Goal: Transaction & Acquisition: Purchase product/service

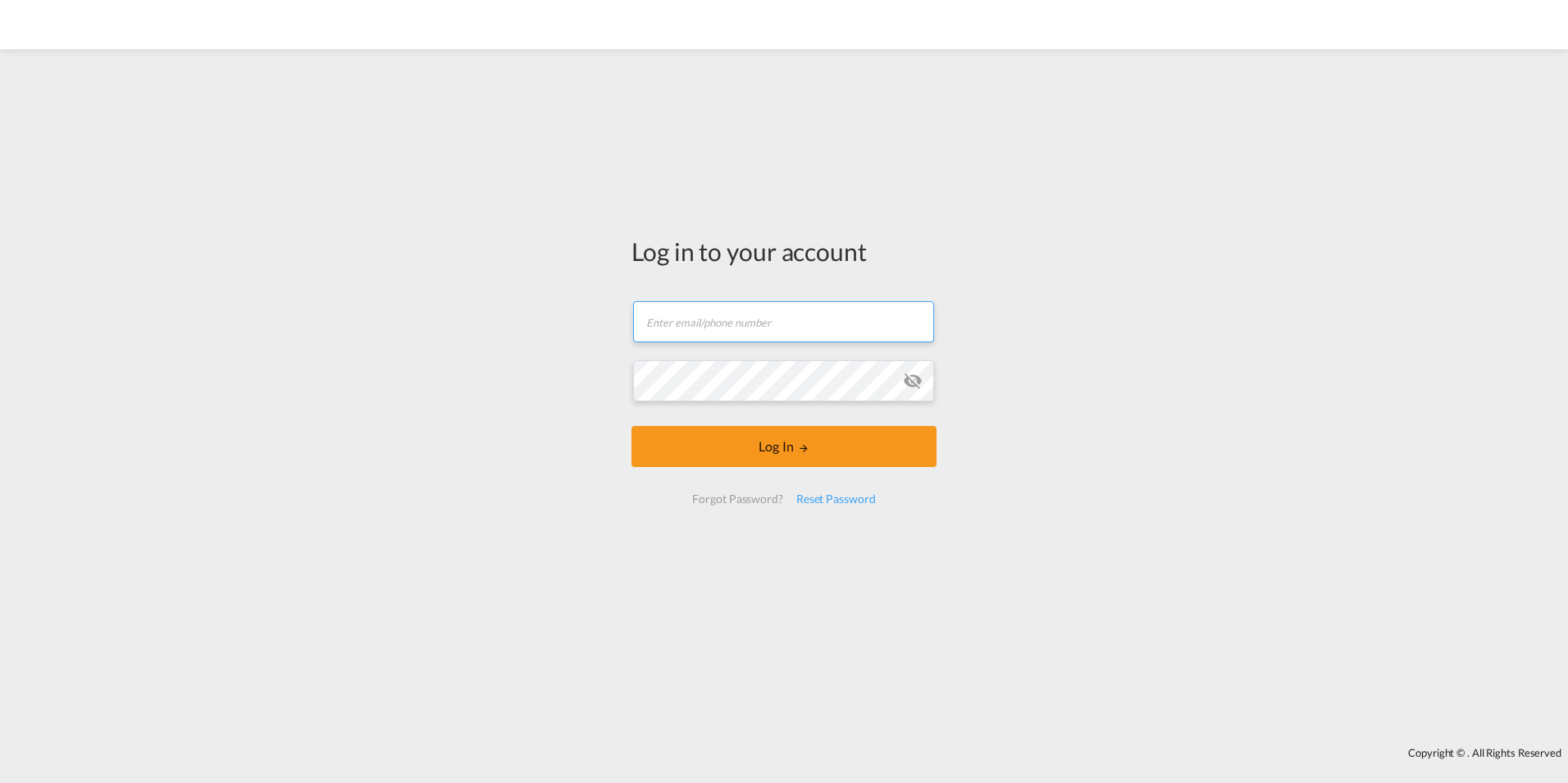
click at [777, 314] on input "text" at bounding box center [783, 321] width 300 height 41
type input "[EMAIL_ADDRESS][PERSON_NAME][DOMAIN_NAME]"
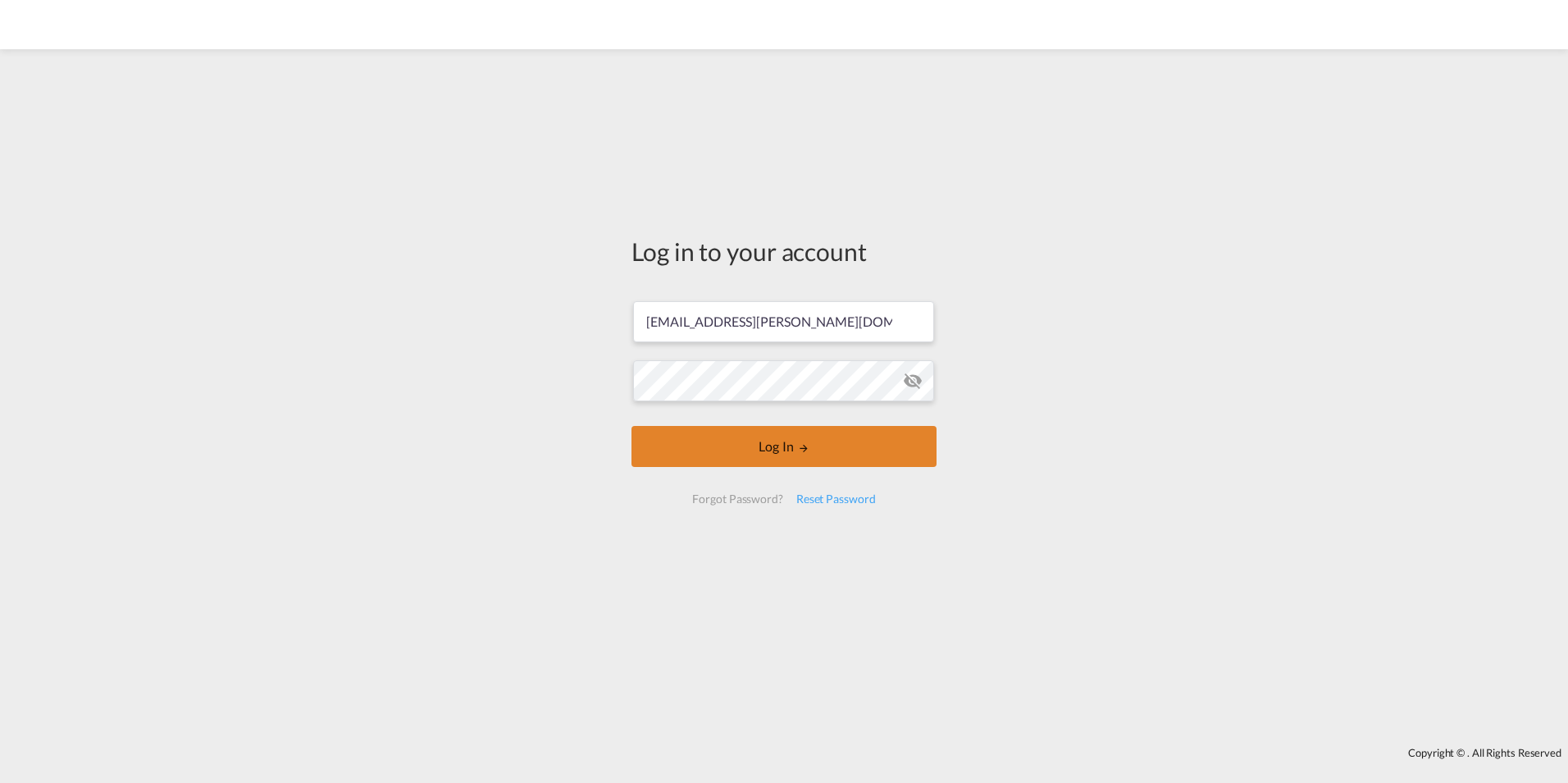
click at [813, 452] on button "Log In" at bounding box center [784, 447] width 305 height 41
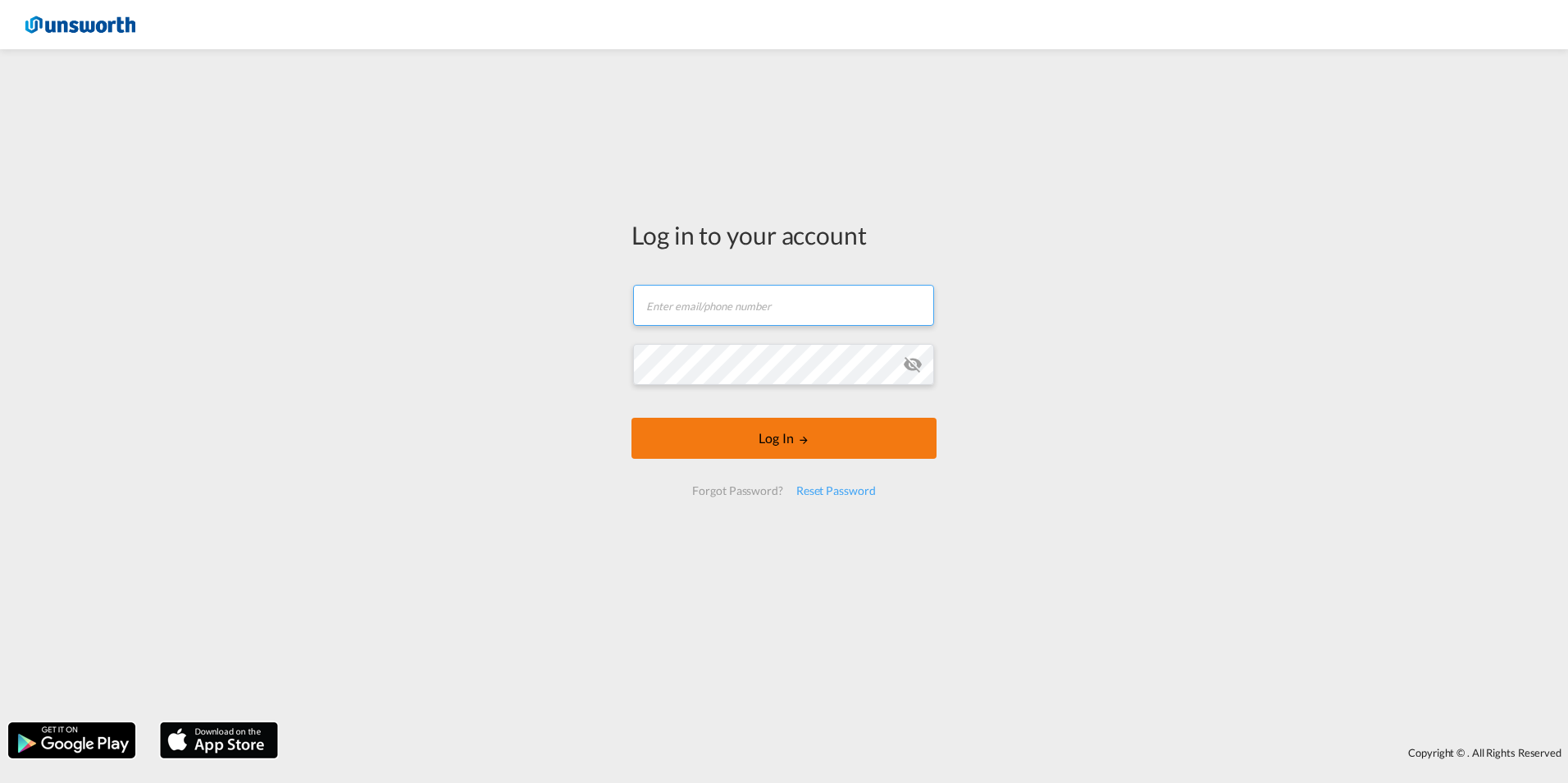
type input "[EMAIL_ADDRESS][PERSON_NAME][DOMAIN_NAME]"
click at [806, 437] on md-icon "LOGIN" at bounding box center [803, 439] width 11 height 11
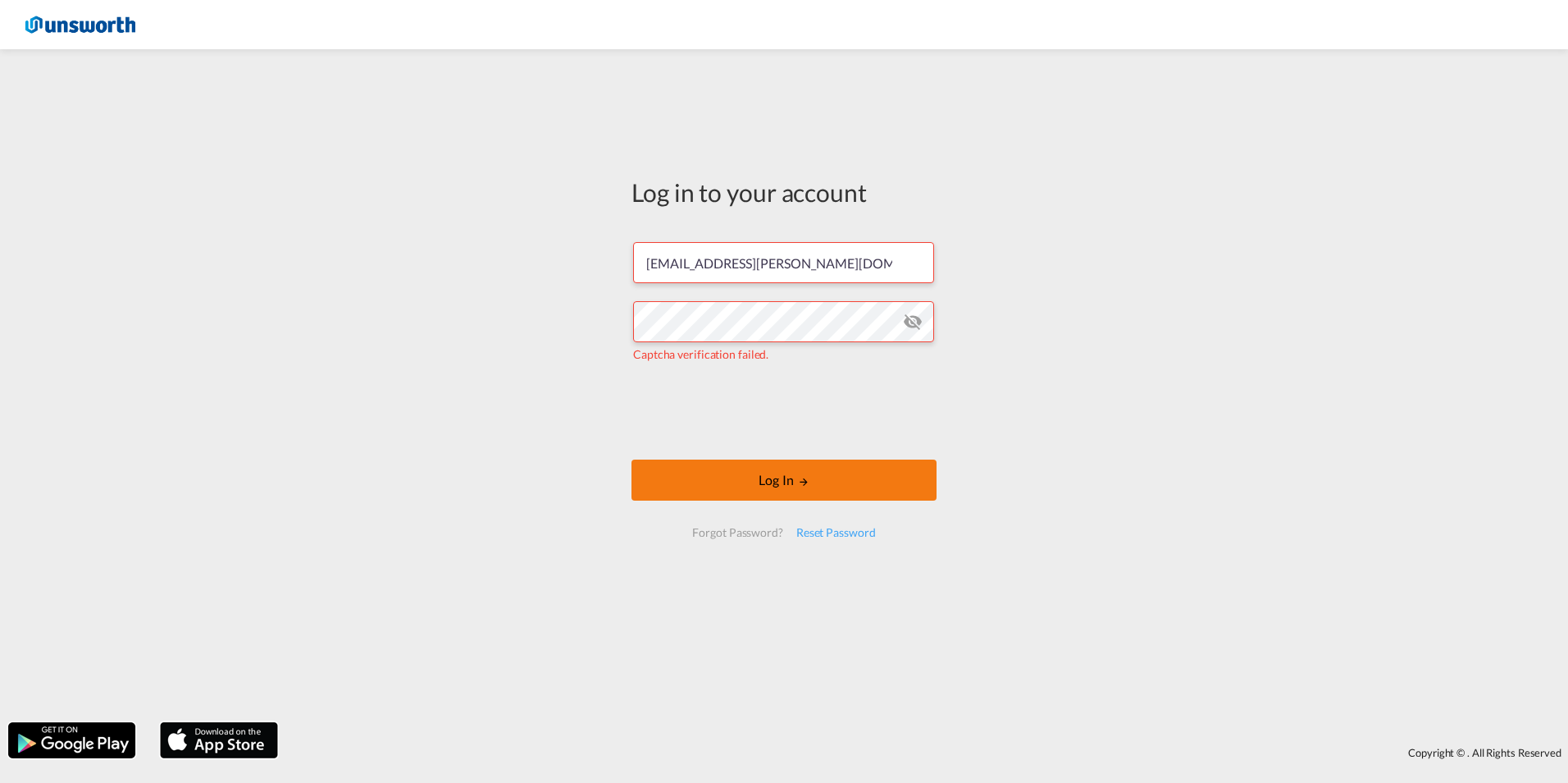
click at [749, 476] on button "Log In" at bounding box center [784, 480] width 305 height 41
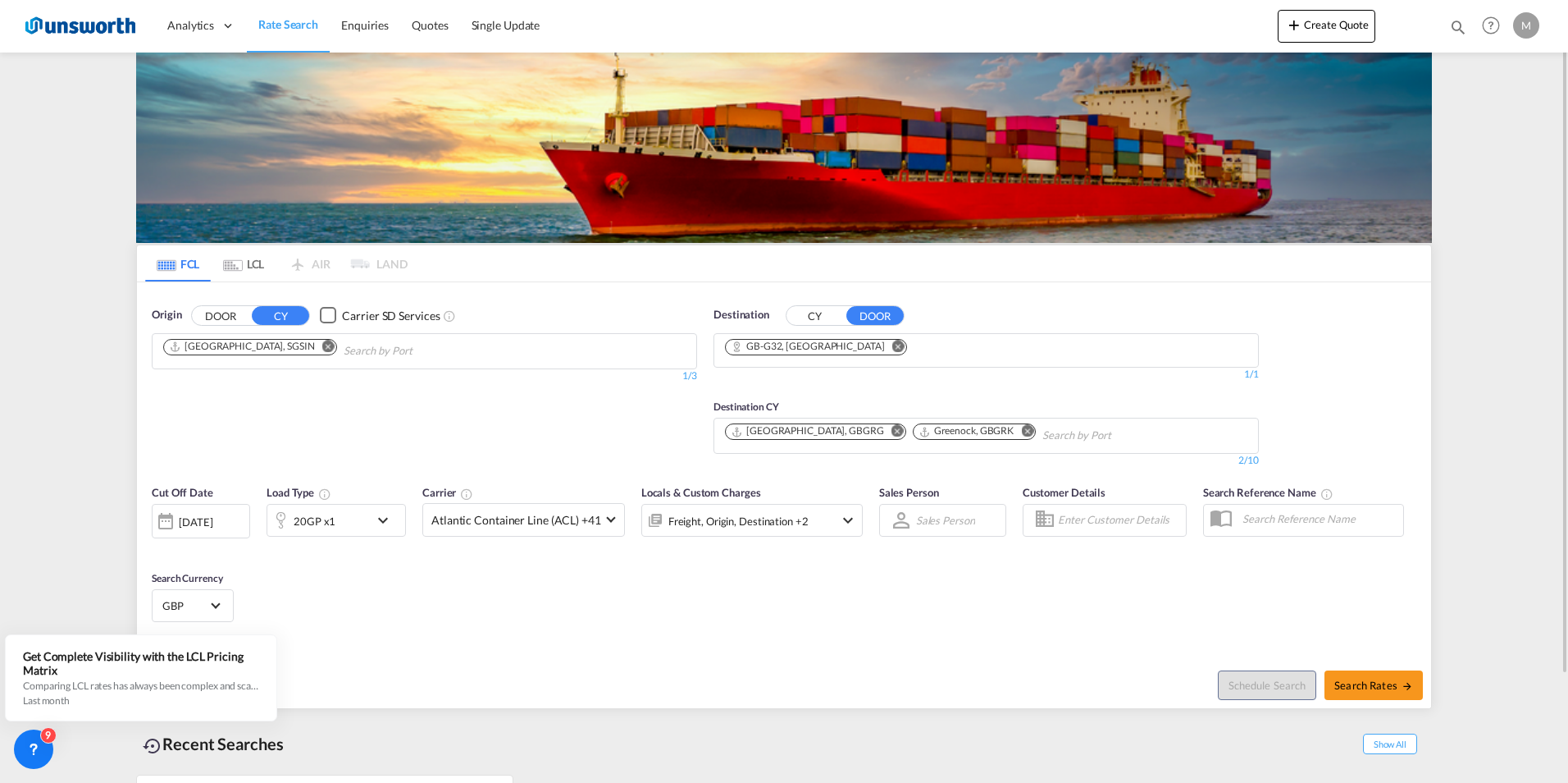
click at [222, 317] on button "DOOR" at bounding box center [220, 316] width 57 height 19
click at [234, 354] on input "Chips input." at bounding box center [241, 351] width 155 height 26
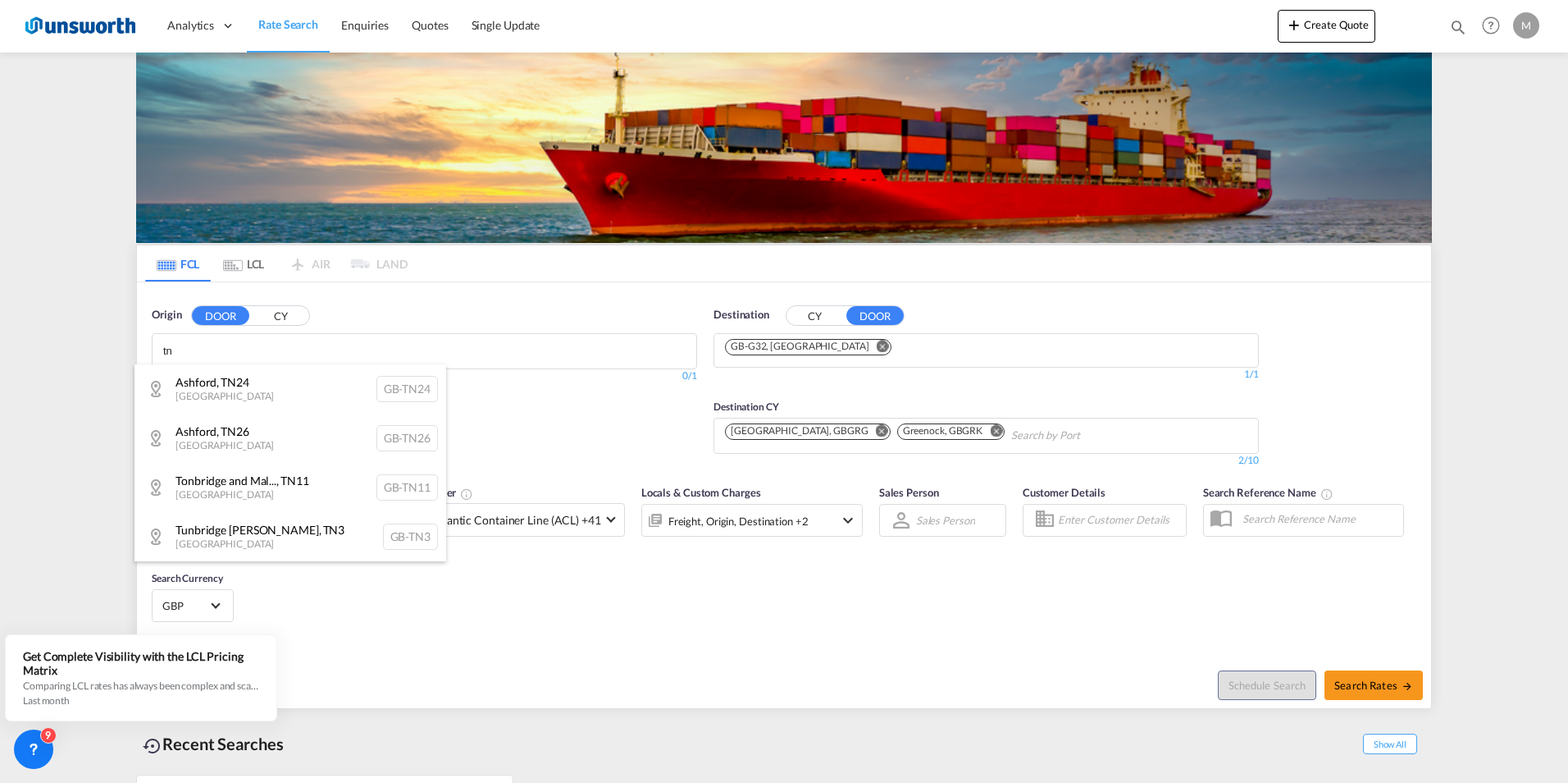
type input "tn"
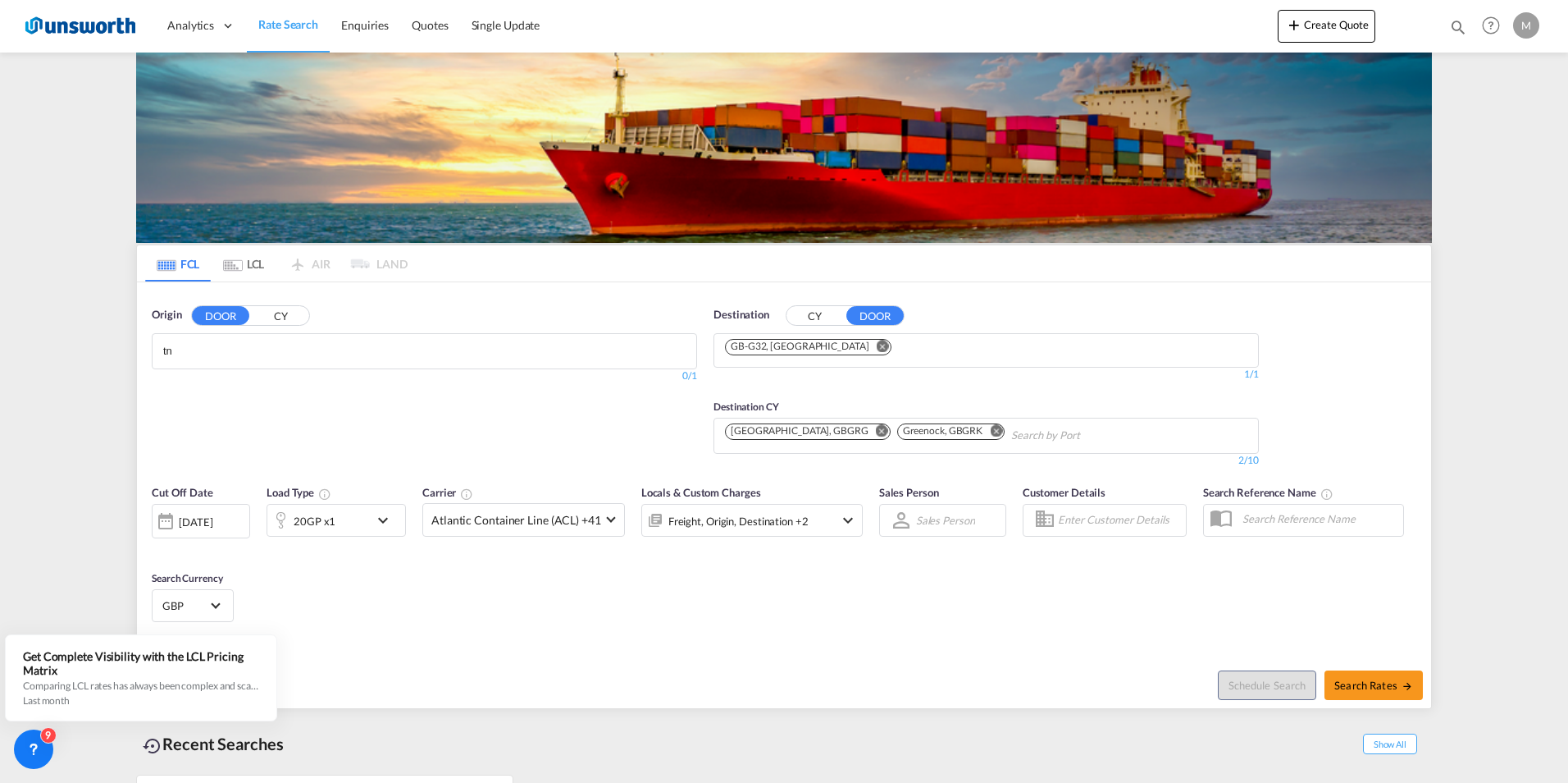
click at [0, 0] on div "Ashford , TN24 United Kingdom GB-TN24" at bounding box center [0, 0] width 0 height 0
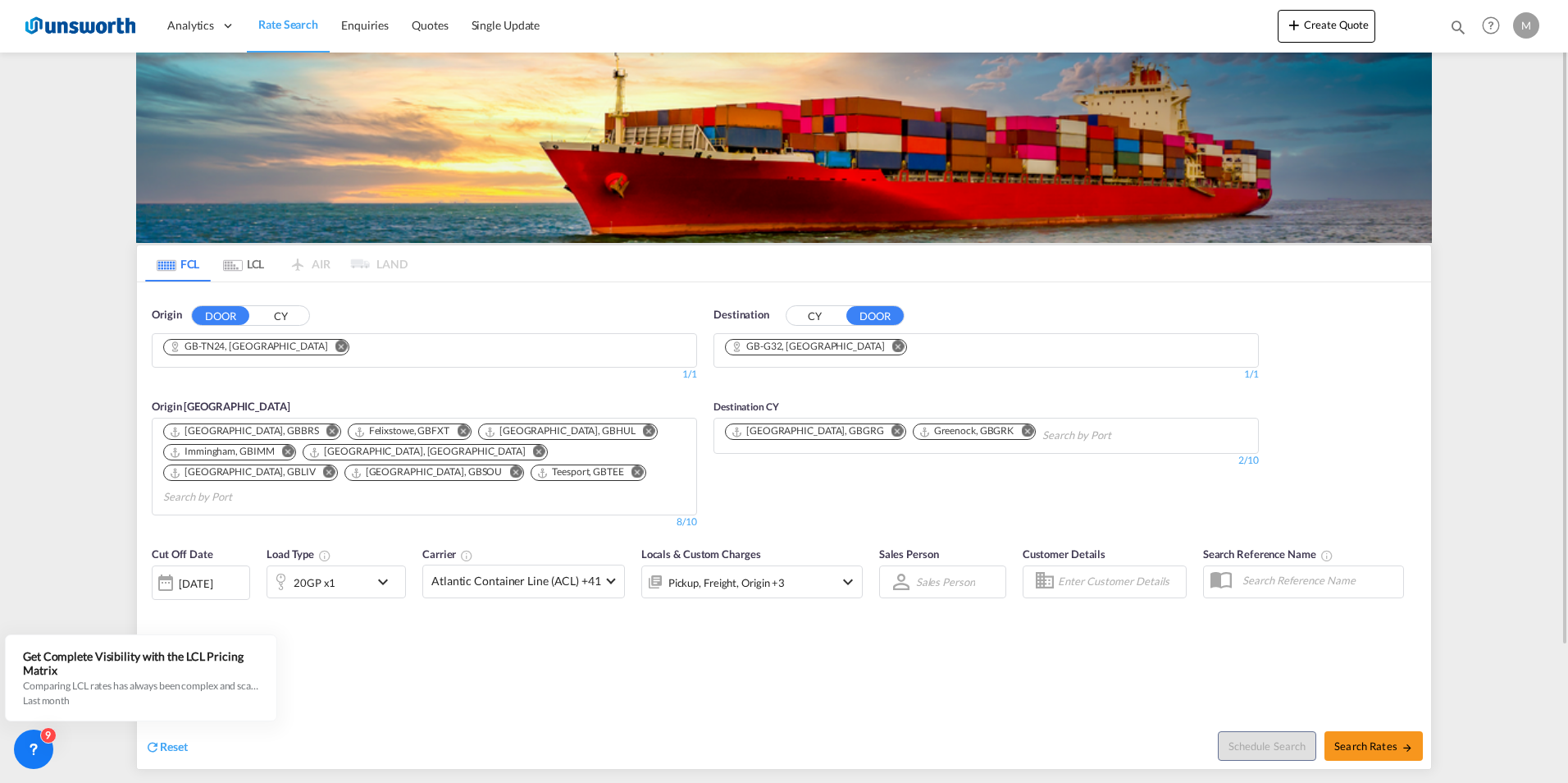
click at [335, 345] on md-icon "Remove" at bounding box center [341, 346] width 12 height 12
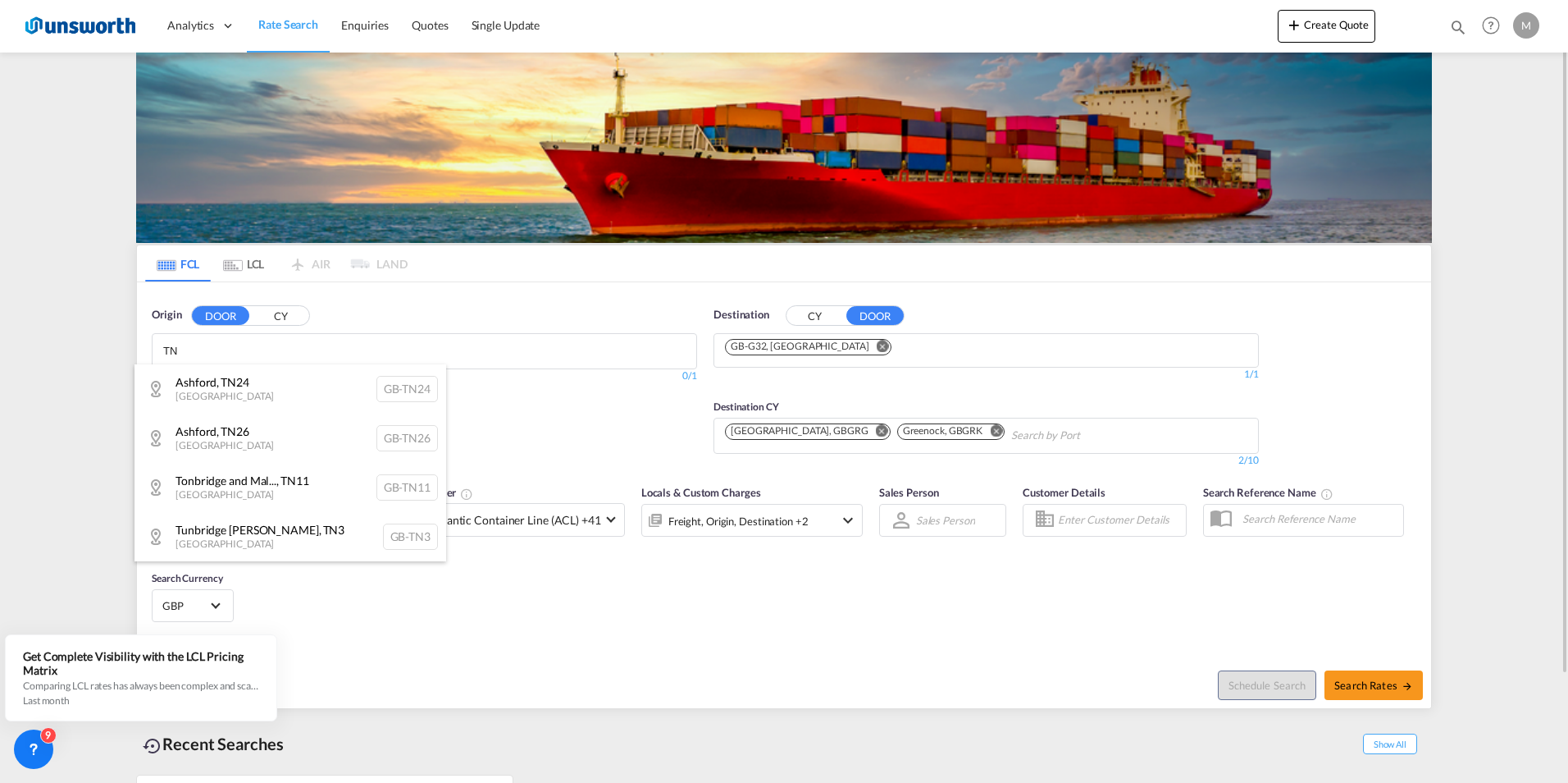
type input "T"
type input "u"
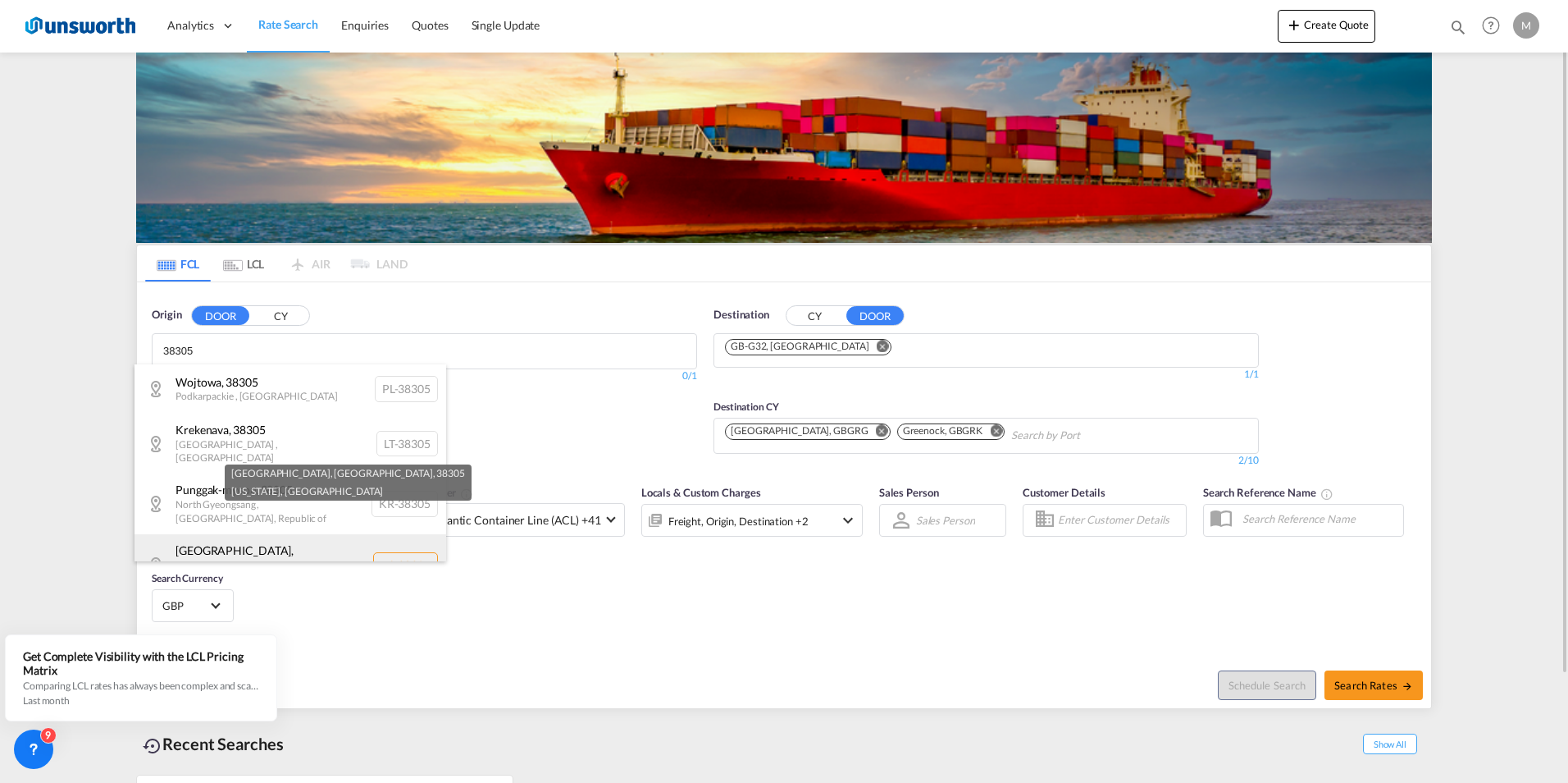
type input "38305"
click at [230, 534] on div "Jackson, TN , 38305 Tennessee , United States US-38305" at bounding box center [290, 565] width 312 height 63
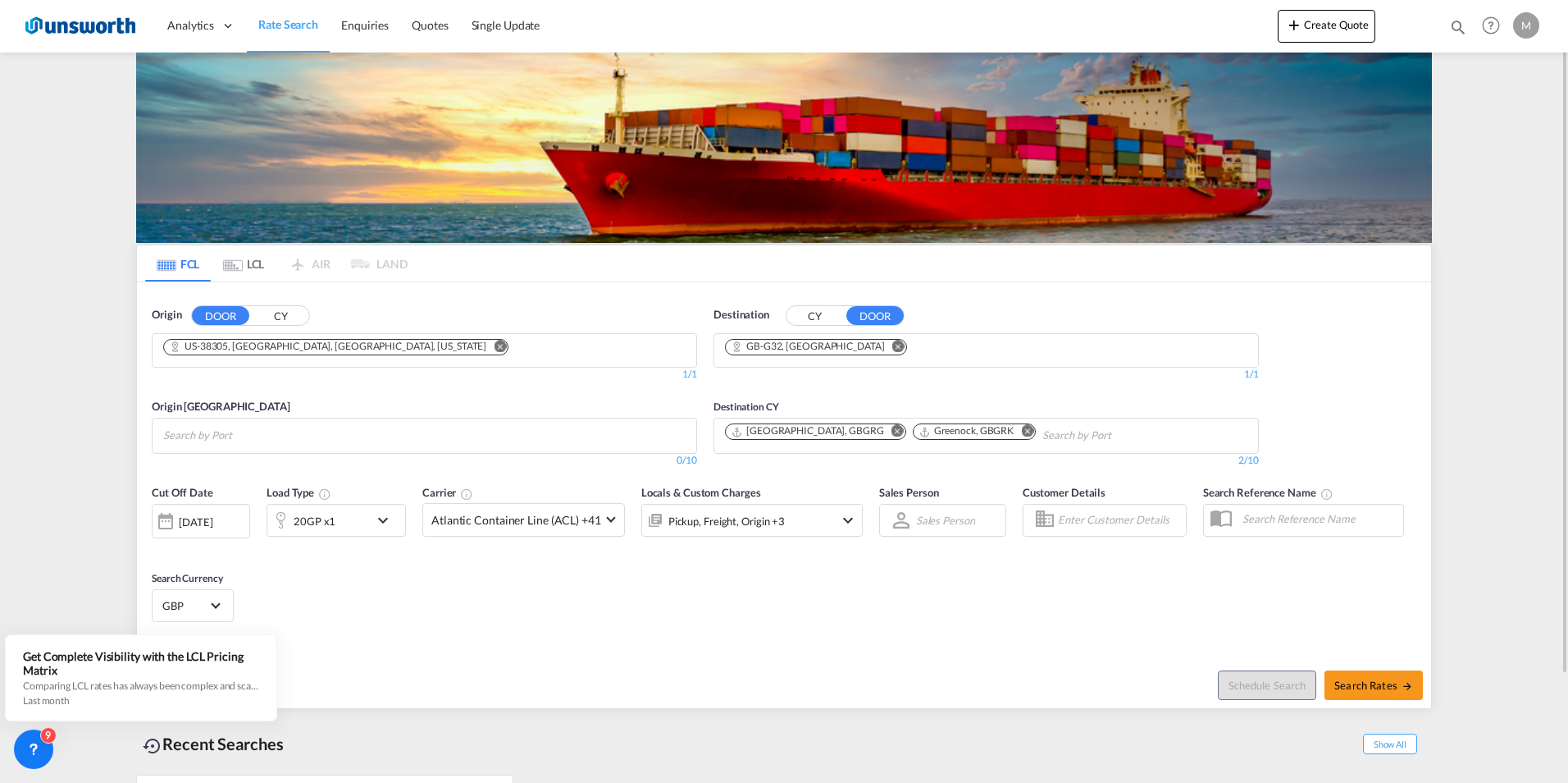
click at [825, 315] on button "CY" at bounding box center [814, 316] width 57 height 19
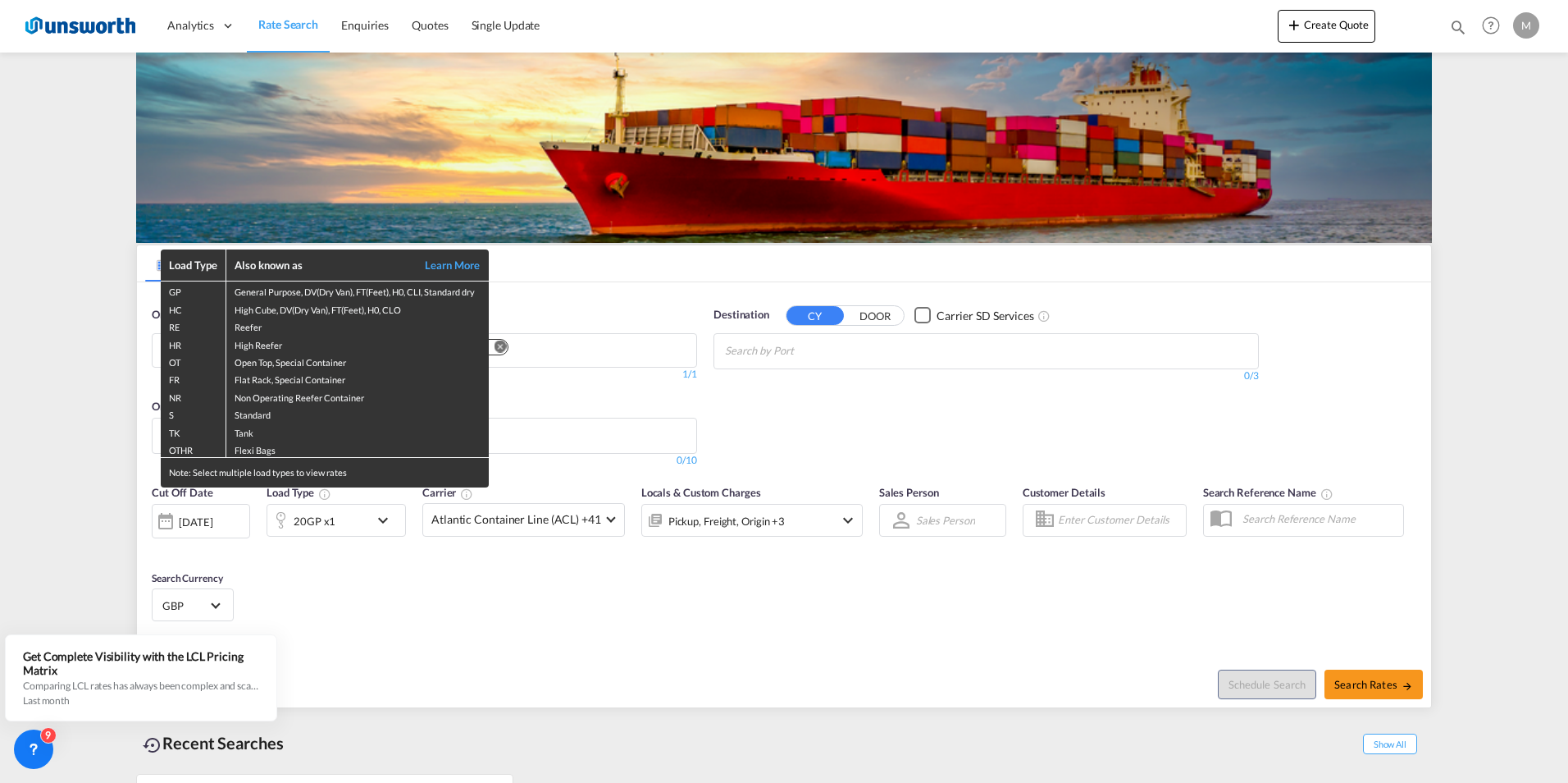
click at [644, 436] on div "Load Type Also known as Learn More GP General Purpose, DV(Dry Van), FT(Feet), H…" at bounding box center [784, 392] width 1568 height 783
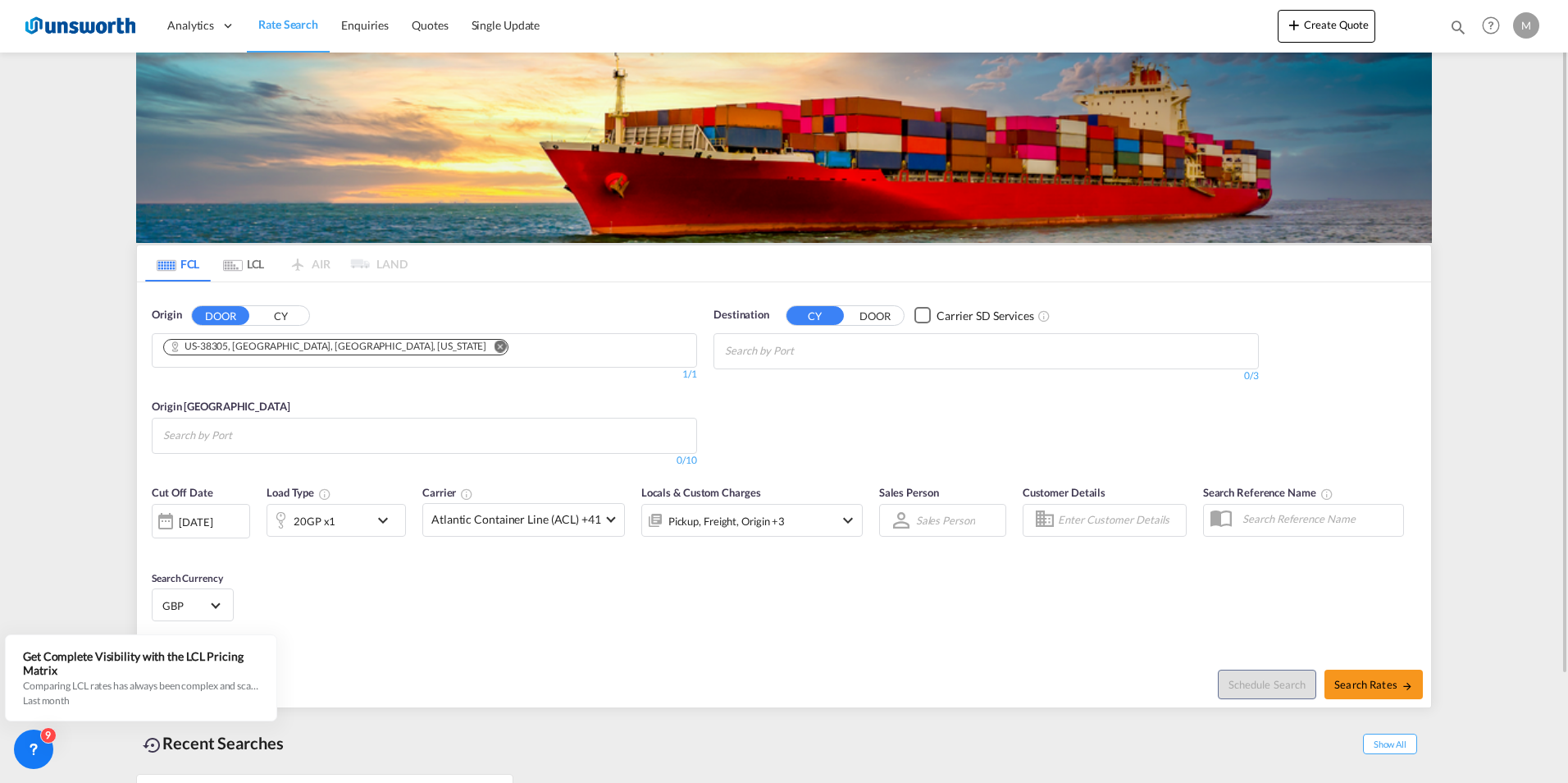
click at [382, 516] on md-icon "icon-chevron-down" at bounding box center [387, 520] width 28 height 20
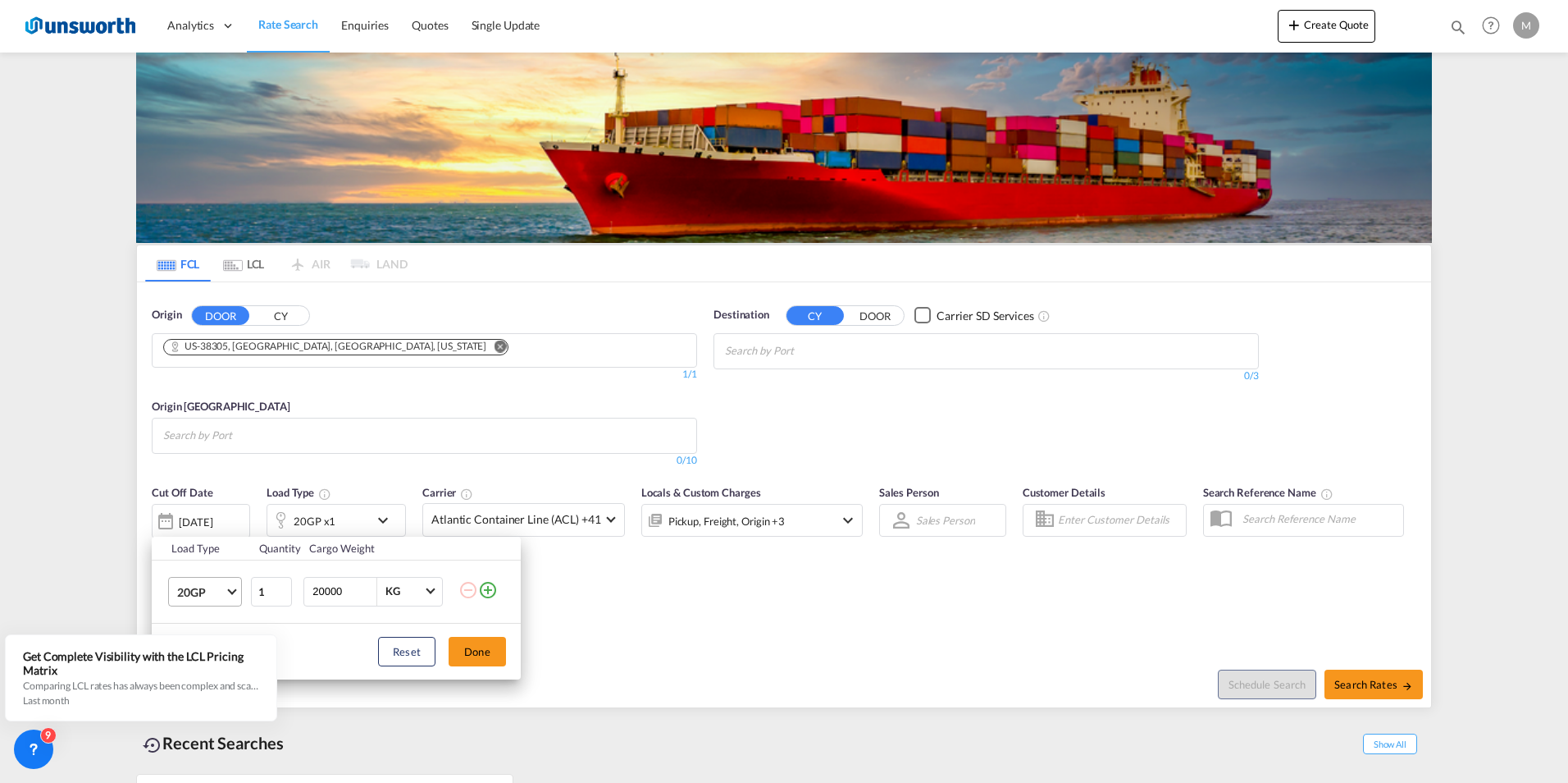
click at [231, 588] on span "Choose: \a20GP" at bounding box center [232, 589] width 9 height 9
click at [215, 618] on md-option "40GP" at bounding box center [219, 624] width 111 height 39
click at [426, 590] on span at bounding box center [431, 589] width 9 height 9
click at [343, 595] on md-backdrop at bounding box center [784, 392] width 1568 height 783
click at [311, 594] on input "20000" at bounding box center [344, 592] width 66 height 28
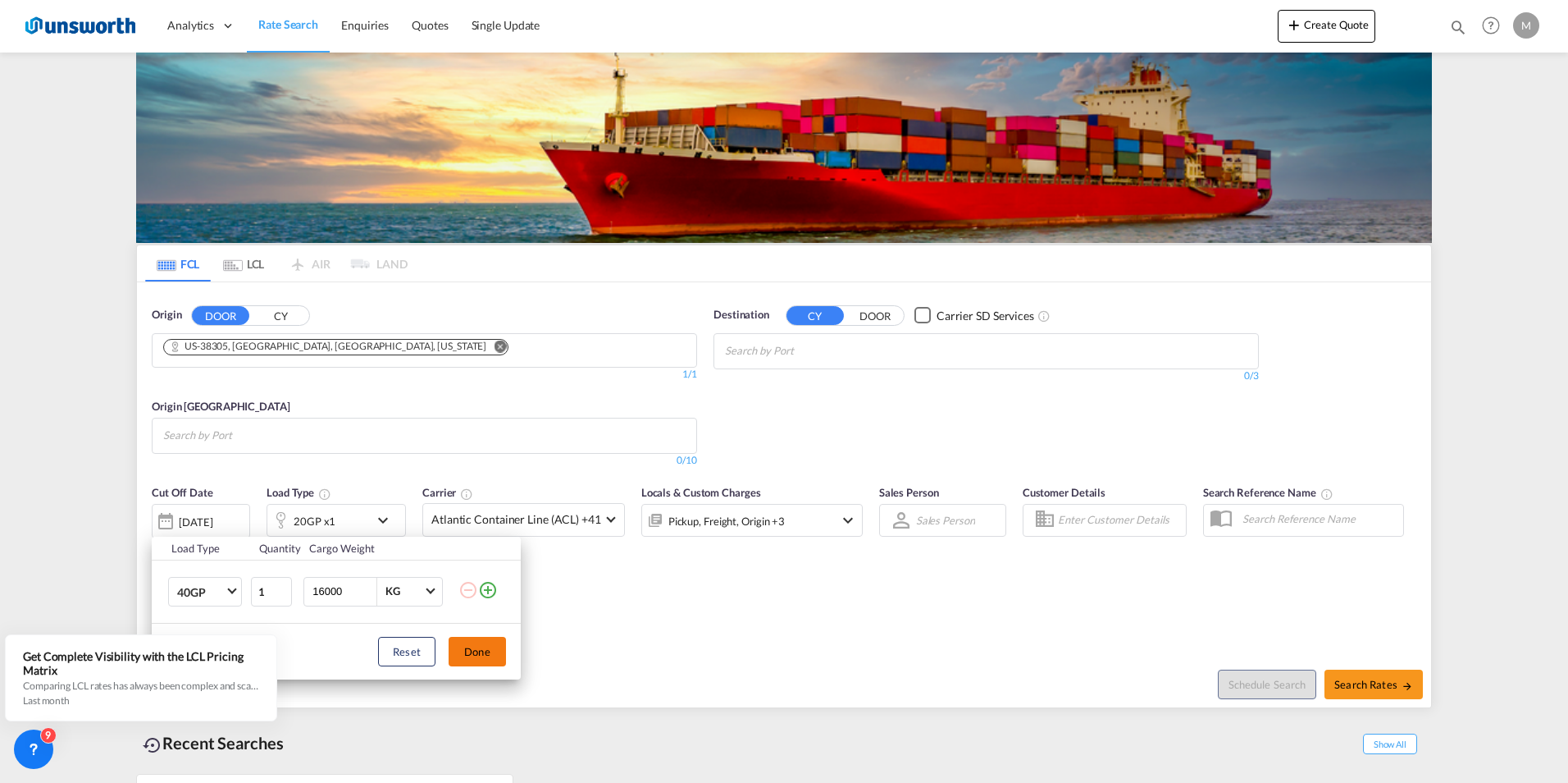
type input "16000"
click at [497, 647] on button "Done" at bounding box center [476, 652] width 57 height 30
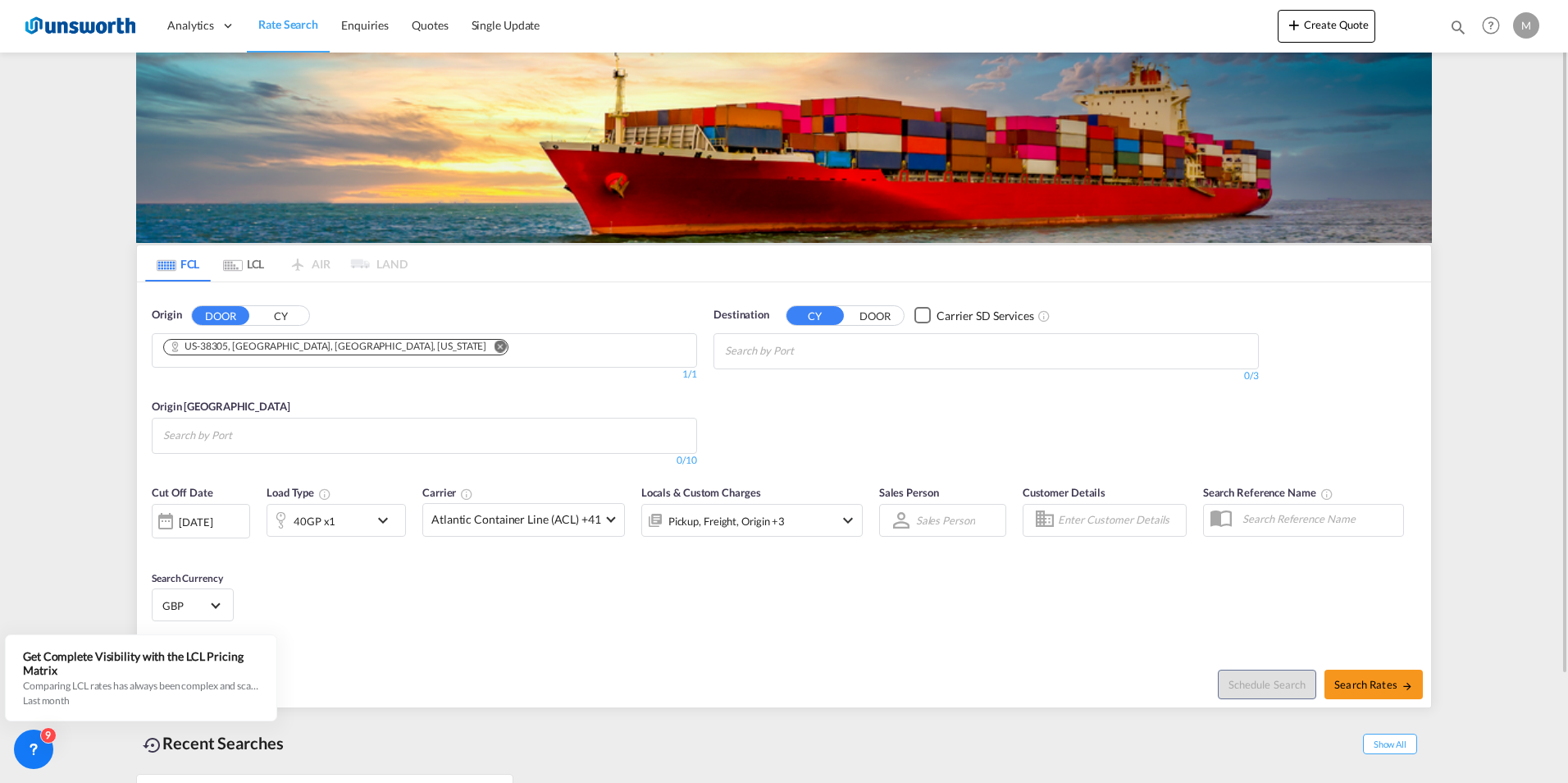
scroll to position [125, 0]
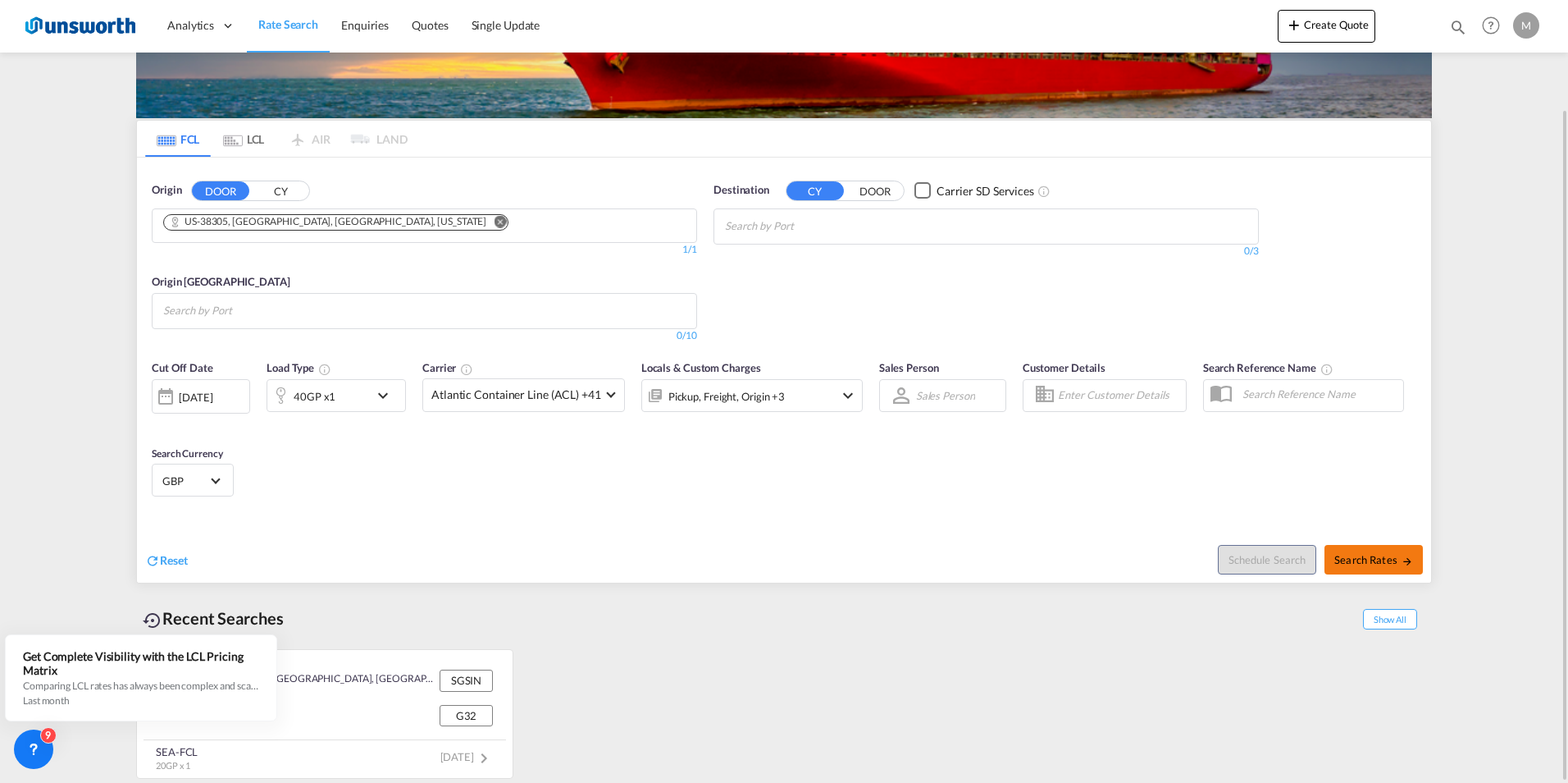
click at [1356, 565] on span "Search Rates" at bounding box center [1373, 559] width 79 height 13
click at [816, 217] on input "Chips input." at bounding box center [802, 227] width 155 height 26
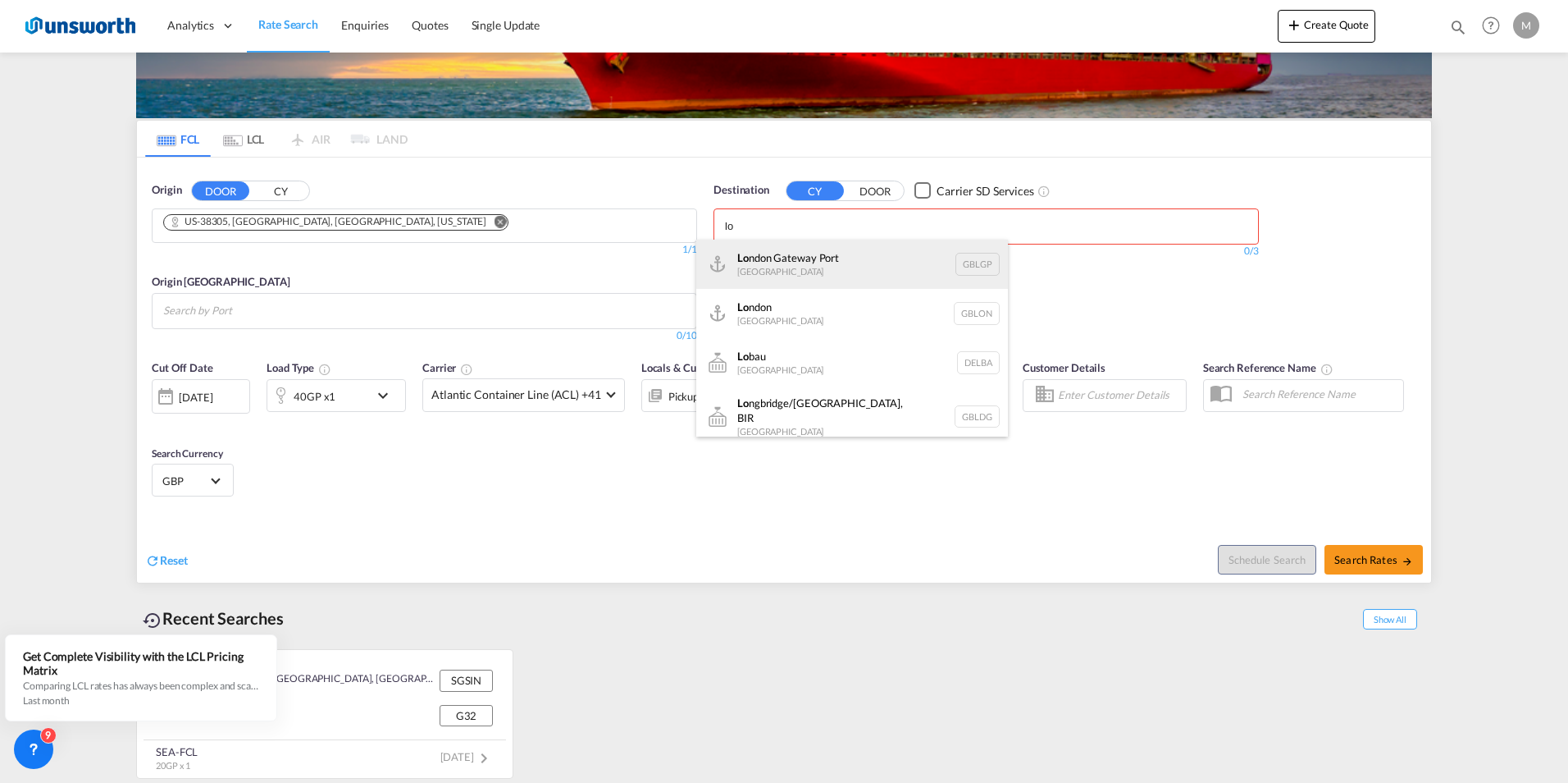
type input "lo"
click at [835, 249] on div "Lo ndon Gateway Port United Kingdom GBLGP" at bounding box center [852, 264] width 312 height 50
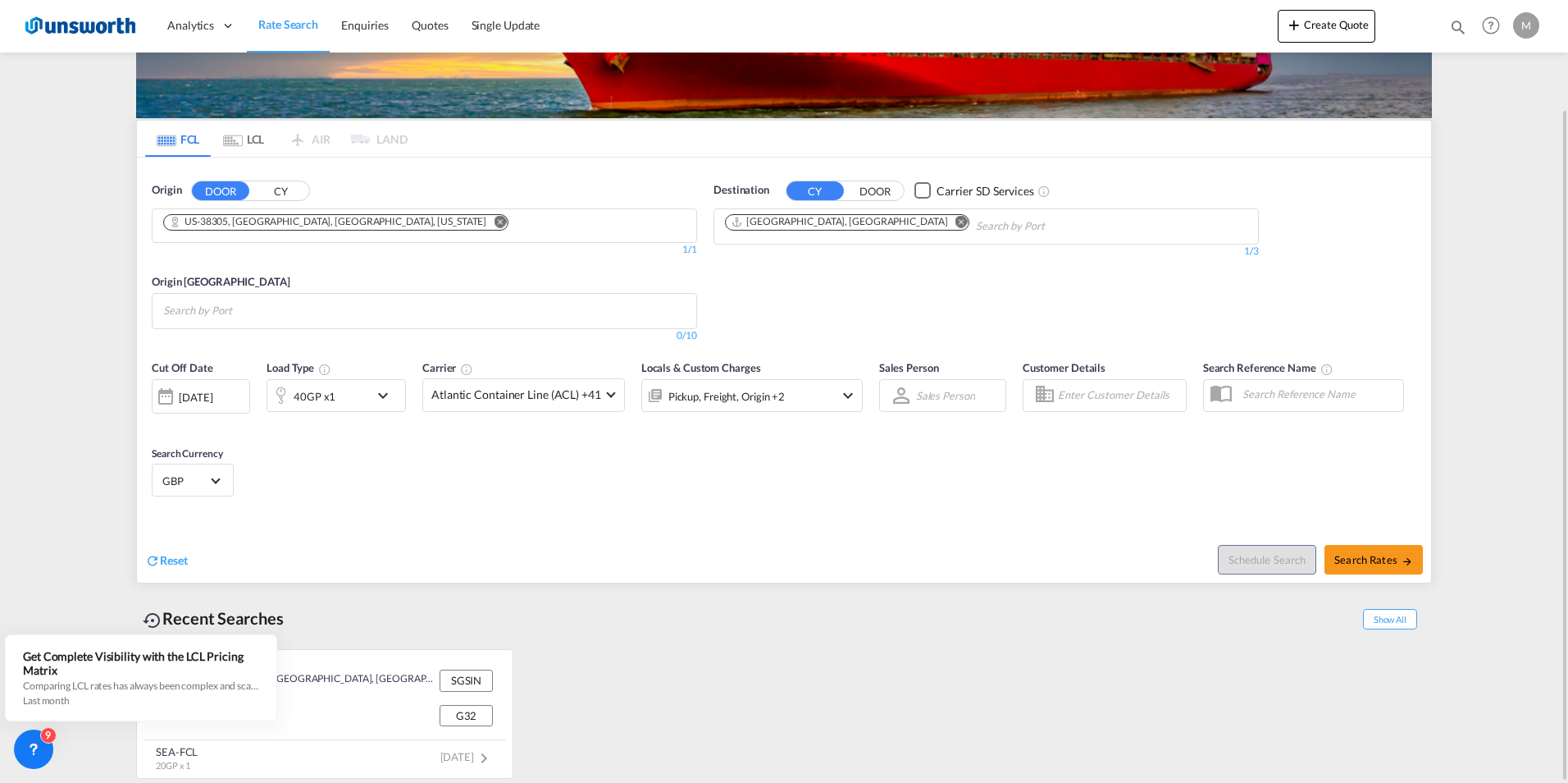
click at [955, 221] on md-icon "Remove" at bounding box center [960, 220] width 12 height 12
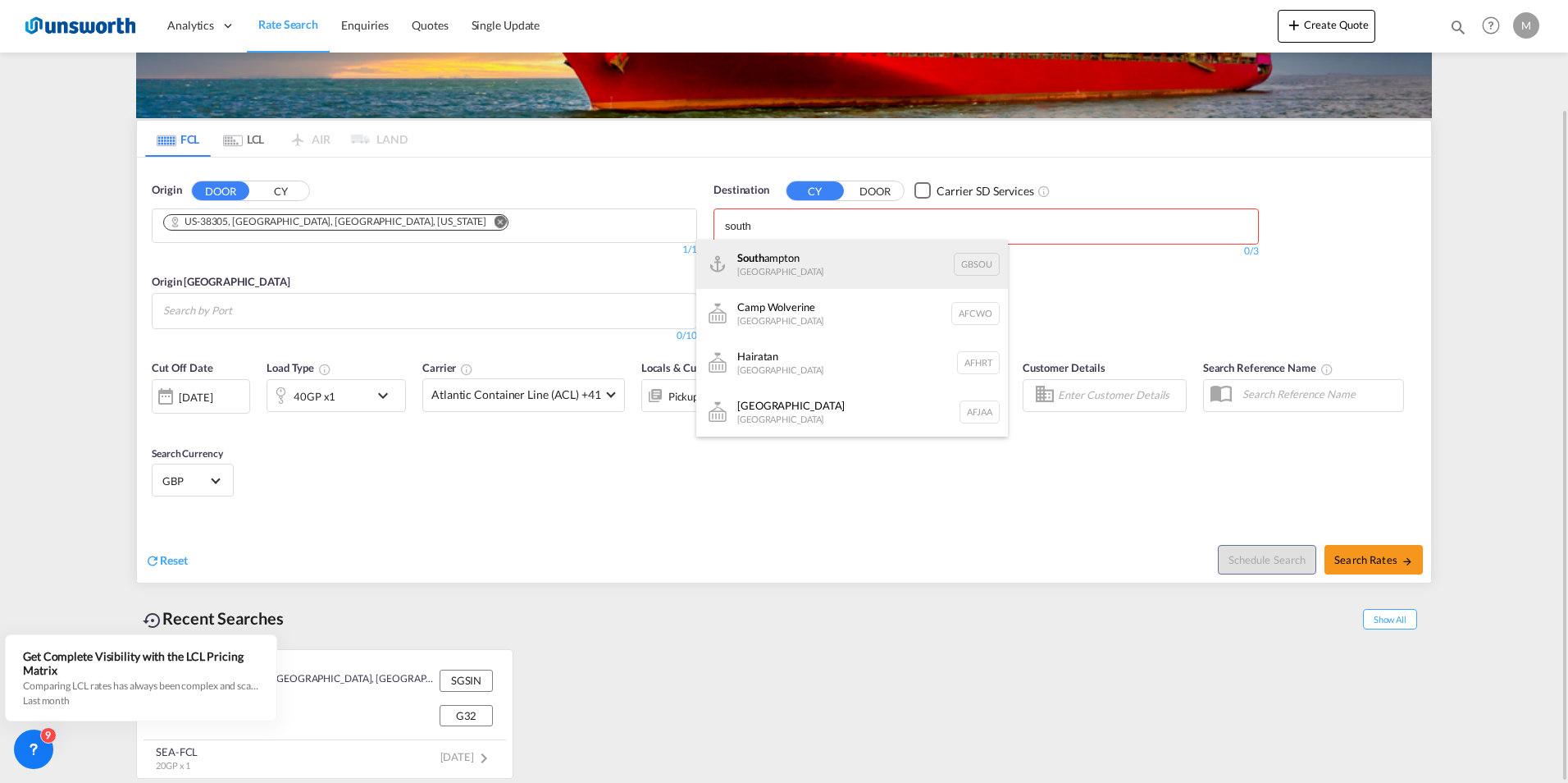
type input "south"
click at [790, 255] on div "South ampton United Kingdom GBSOU" at bounding box center [852, 264] width 312 height 50
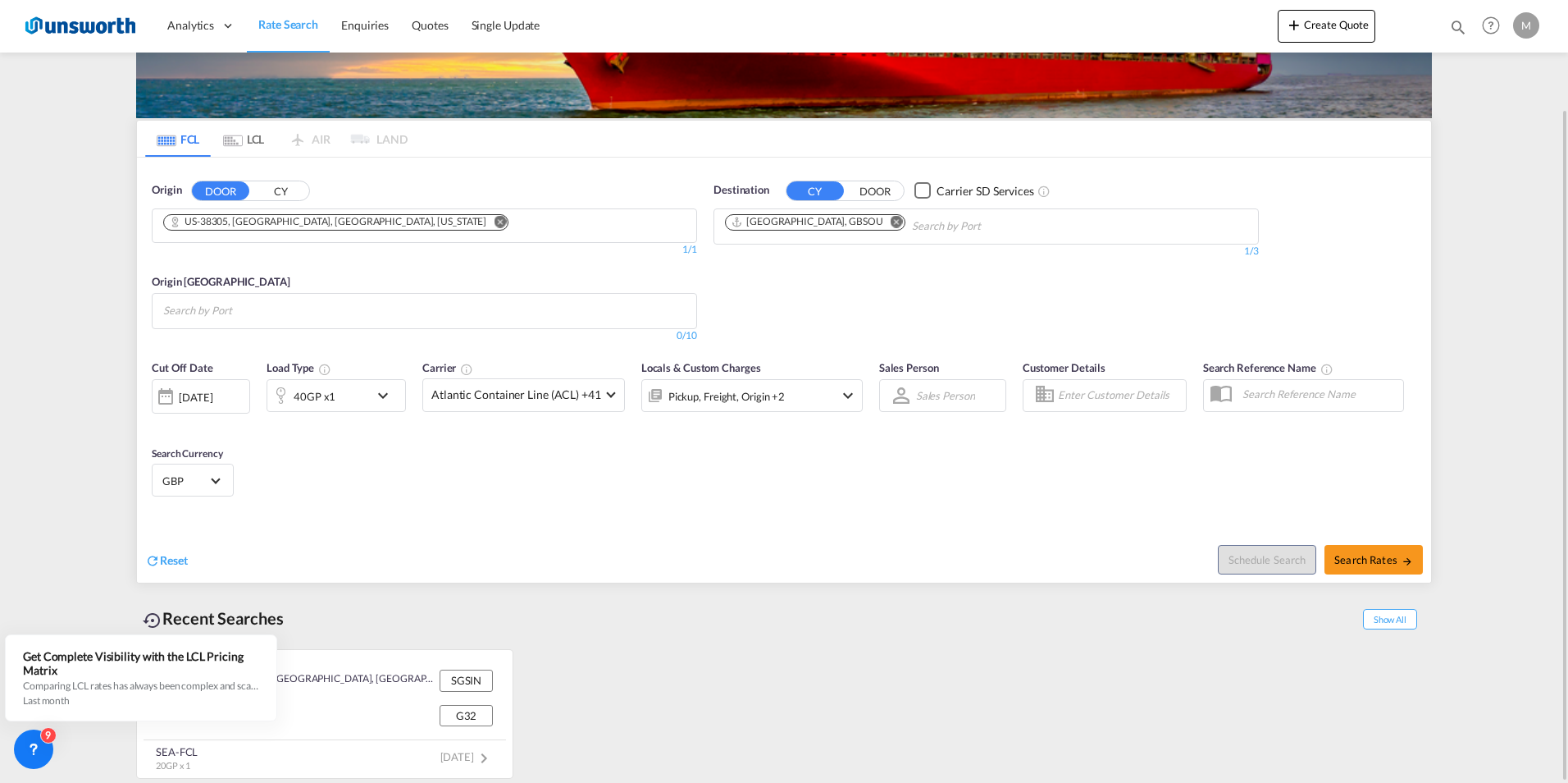
click at [657, 648] on div "SGSIN, Singapore, Singapore, South East Asia, Asia Pacific SGSIN G32 G32 SEA-FC…" at bounding box center [784, 709] width 1296 height 138
click at [769, 705] on div "SGSIN, Singapore, Singapore, South East Asia, Asia Pacific SGSIN G32 G32 SEA-FC…" at bounding box center [784, 709] width 1296 height 138
click at [890, 218] on md-icon "Remove" at bounding box center [896, 220] width 12 height 12
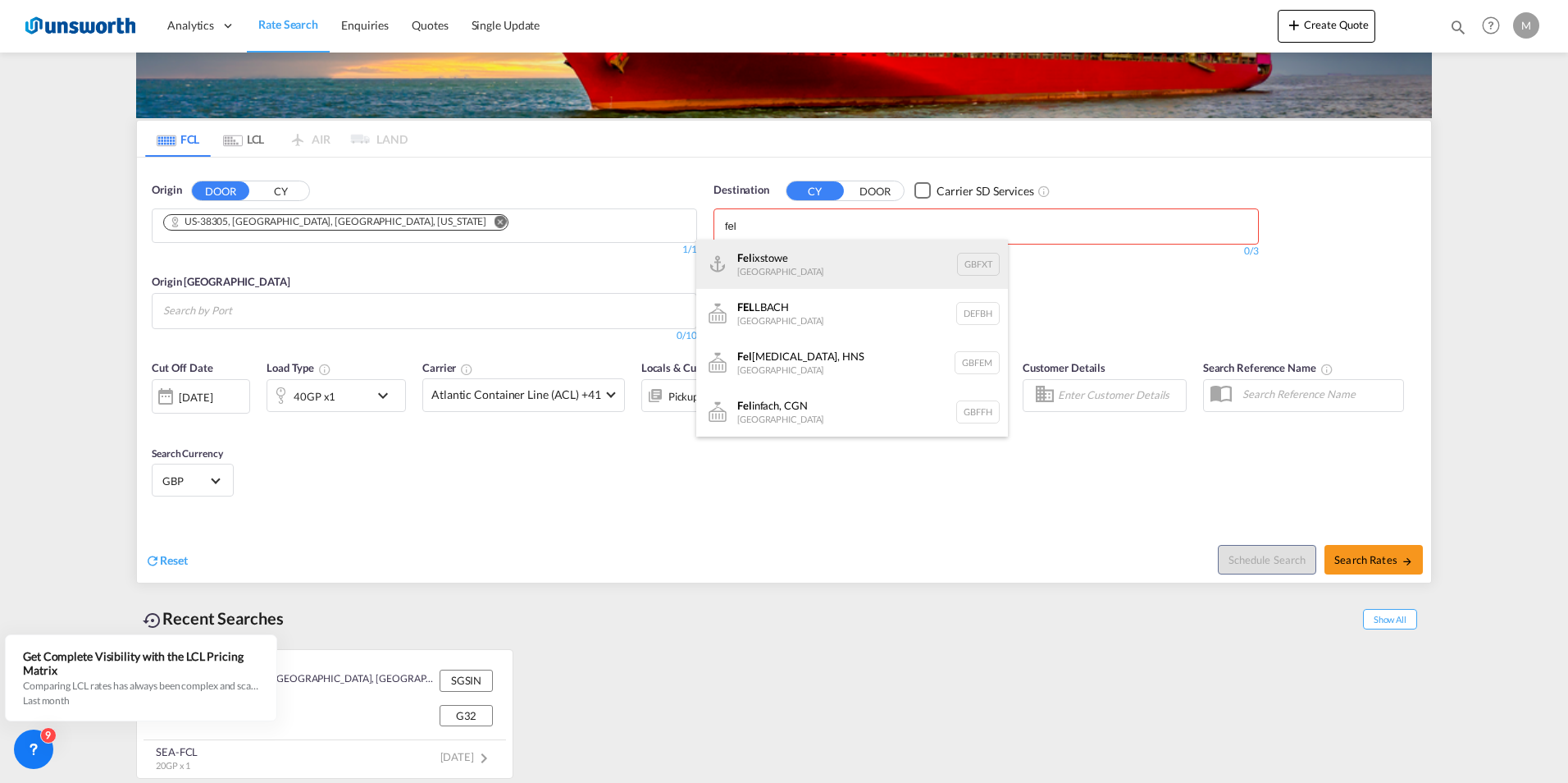
type input "fel"
click at [774, 260] on div "Fel ixstowe United Kingdom GBFXT" at bounding box center [852, 264] width 312 height 50
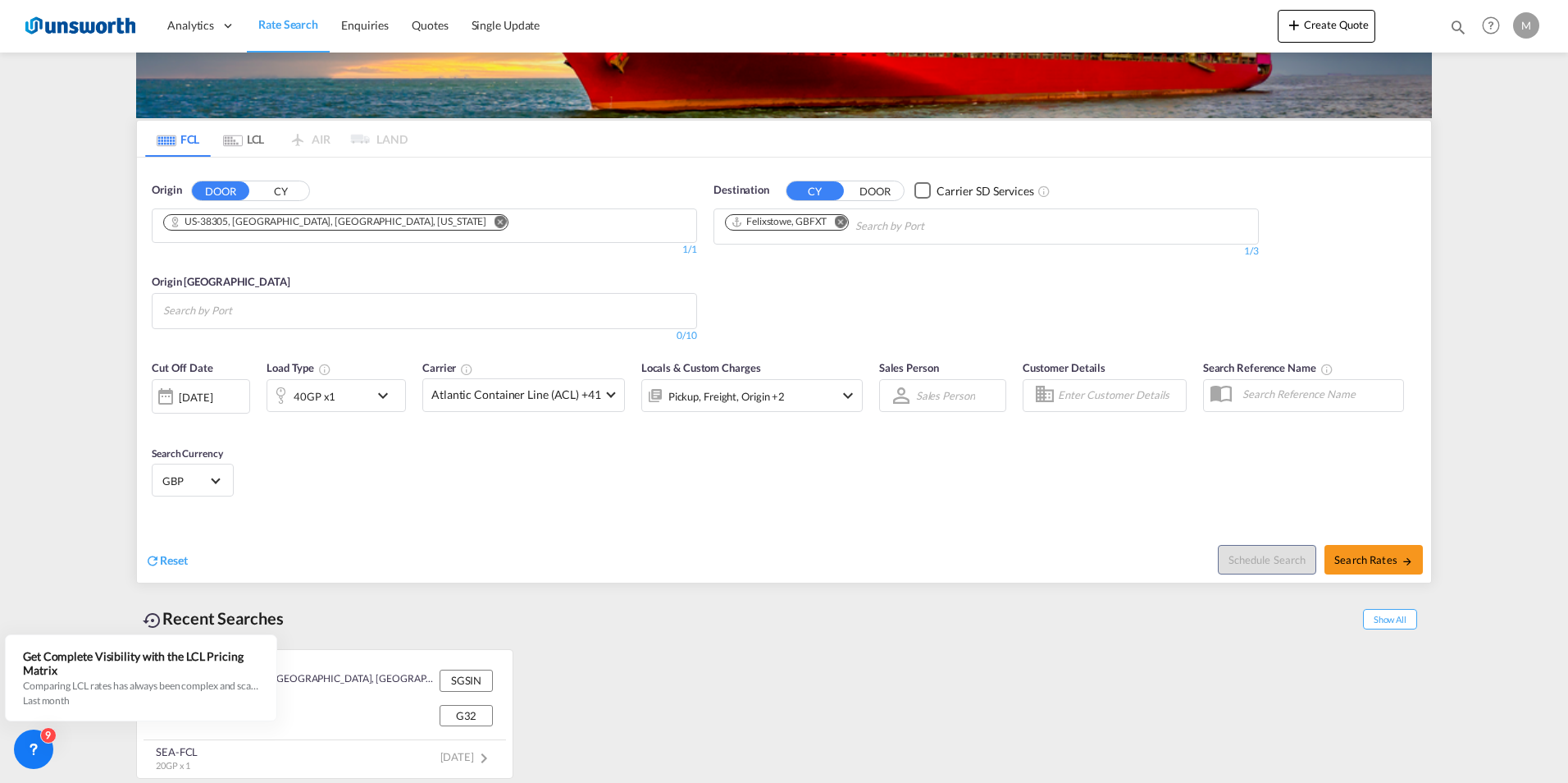
click at [840, 219] on md-icon "Remove" at bounding box center [840, 220] width 12 height 12
click at [864, 193] on button "DOOR" at bounding box center [874, 191] width 57 height 19
click at [818, 217] on input "Chips input." at bounding box center [802, 227] width 155 height 26
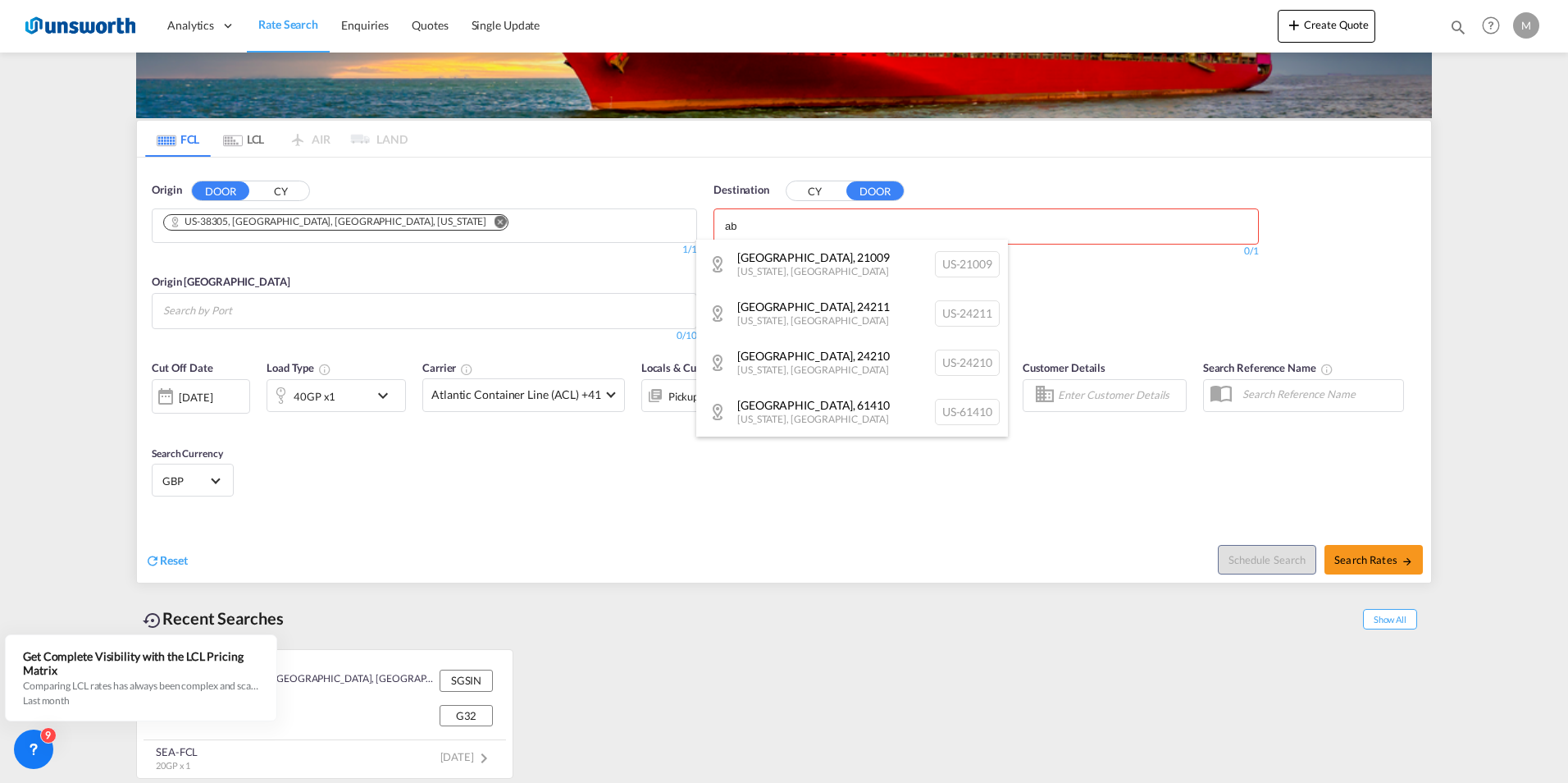
type input "a"
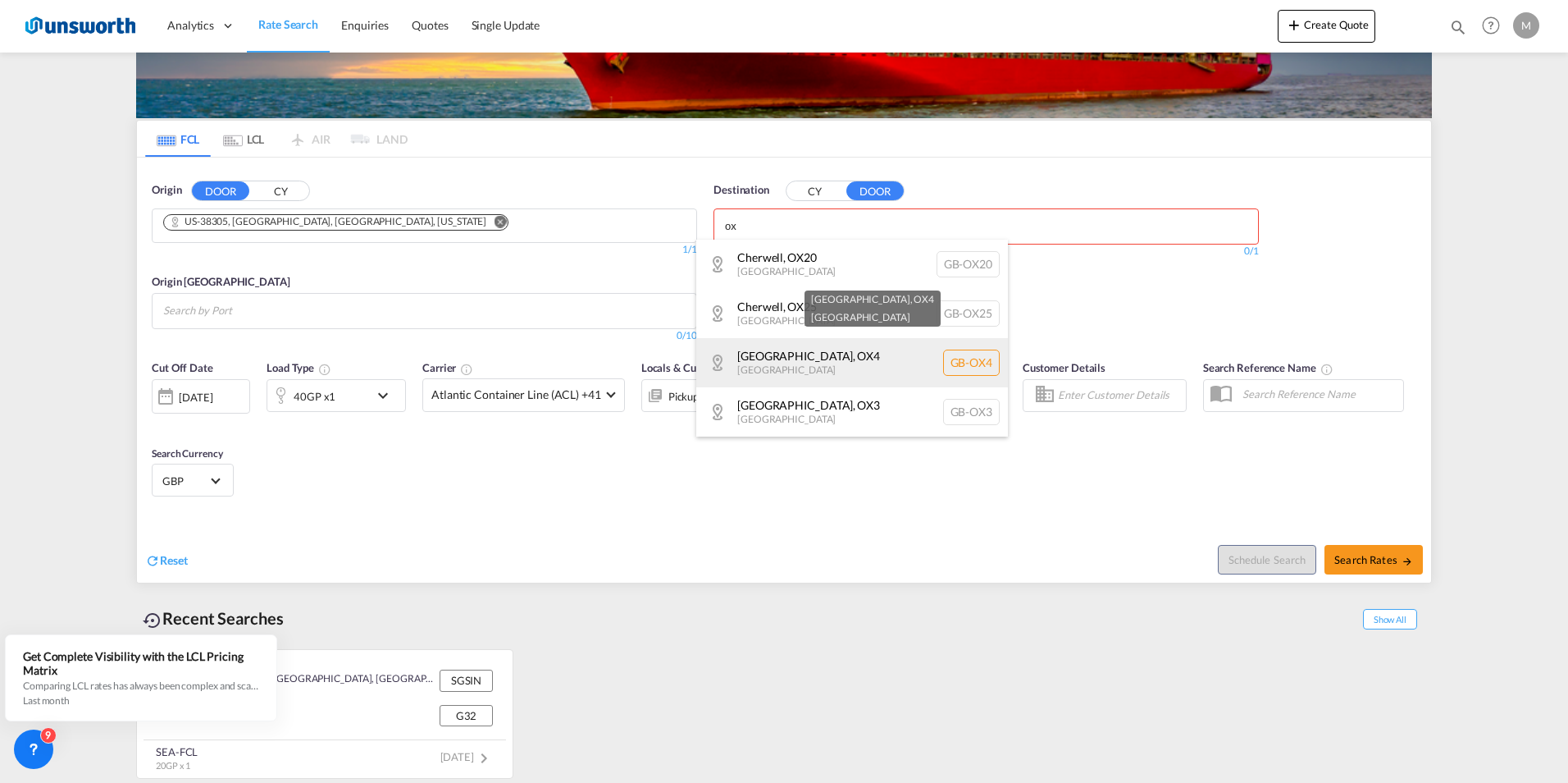
type input "ox"
click at [796, 354] on div "Oxford , OX4 United Kingdom GB-OX4" at bounding box center [852, 362] width 312 height 50
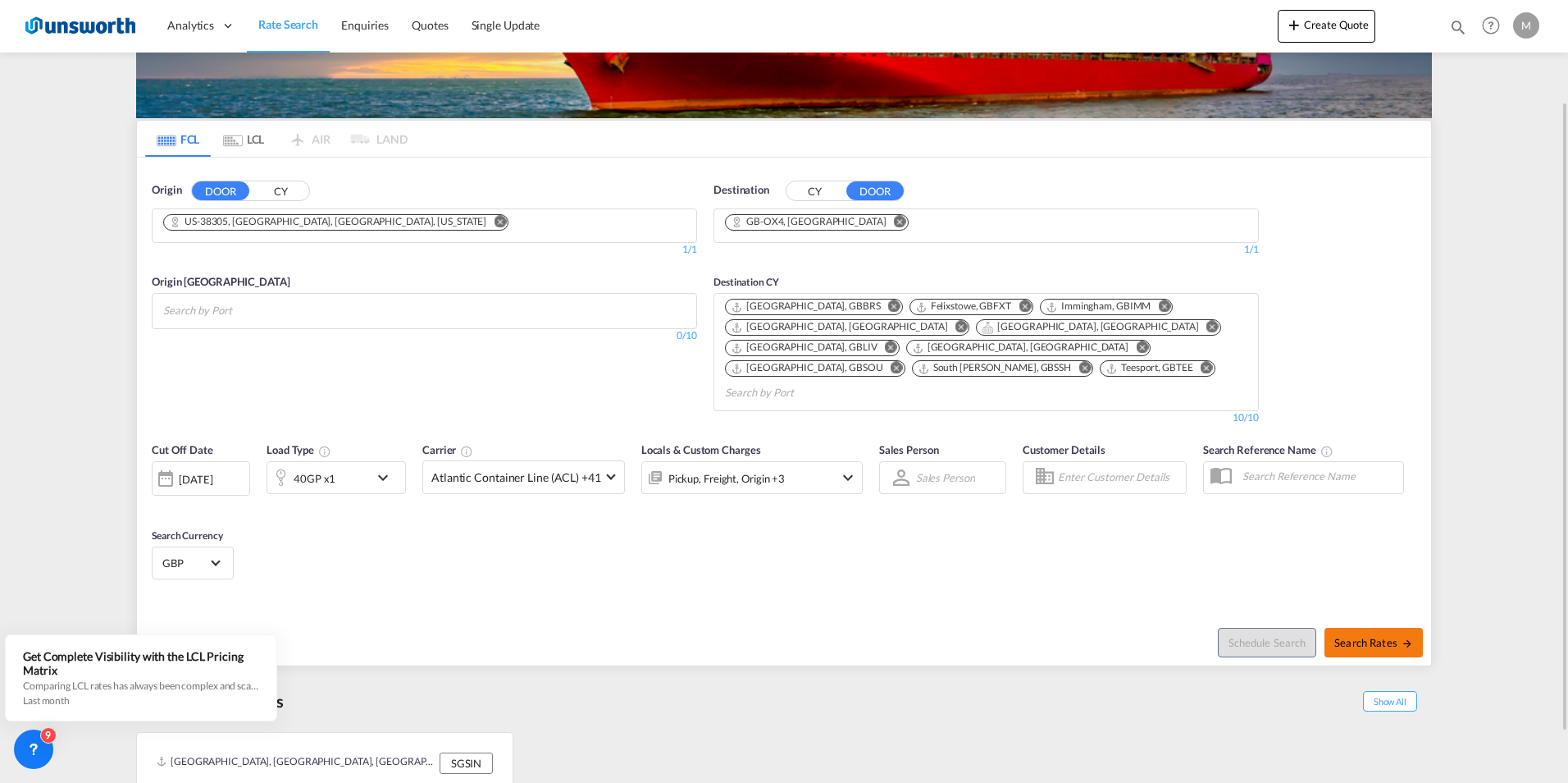
click at [1390, 636] on span "Search Rates" at bounding box center [1373, 643] width 79 height 13
type input "38305 to OX4 / 3 Oct 2025"
click at [433, 311] on md-chips at bounding box center [424, 311] width 544 height 35
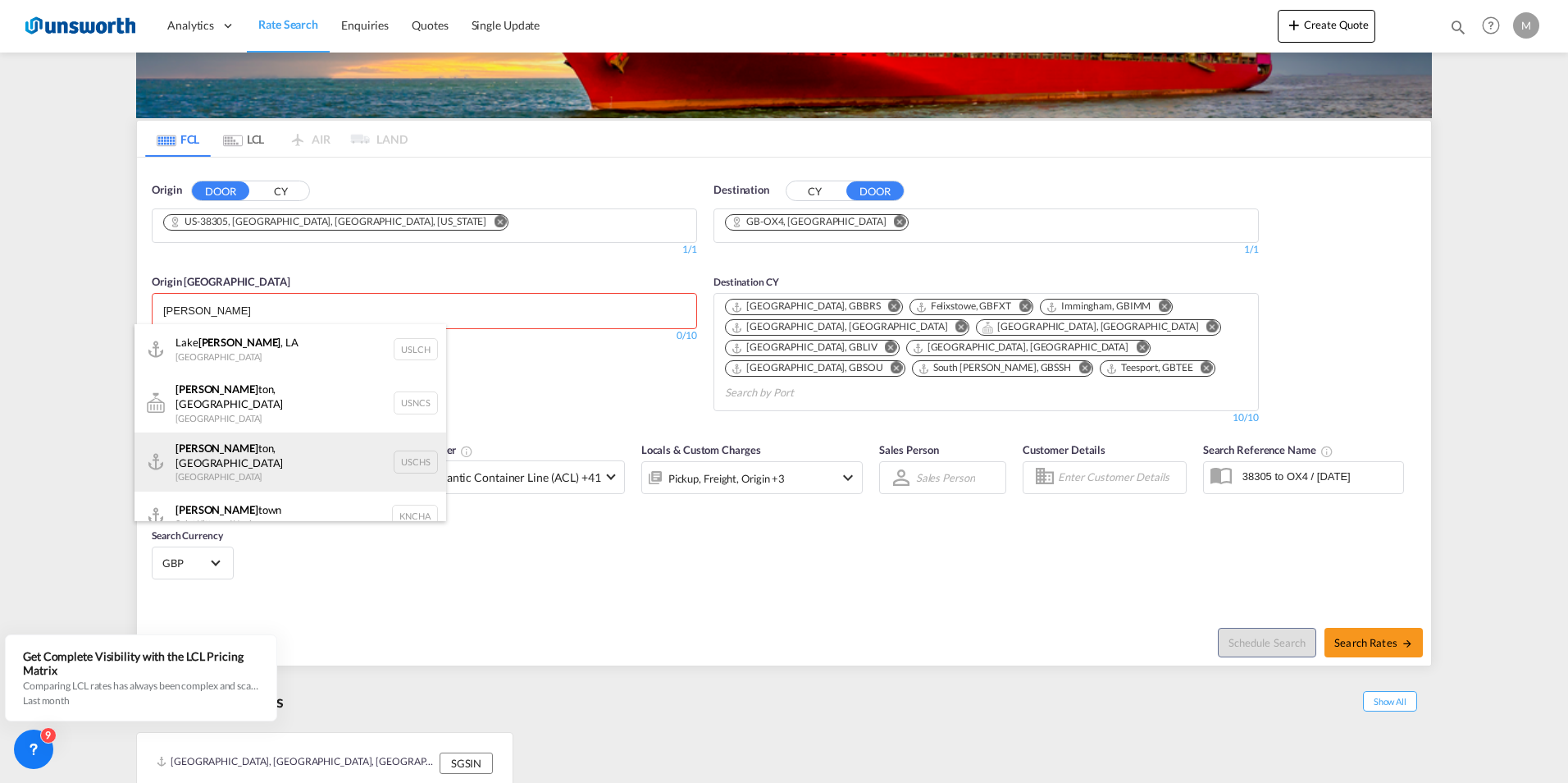
type input "charles"
click at [214, 439] on div "Charles ton, SC United States USCHS" at bounding box center [290, 462] width 312 height 59
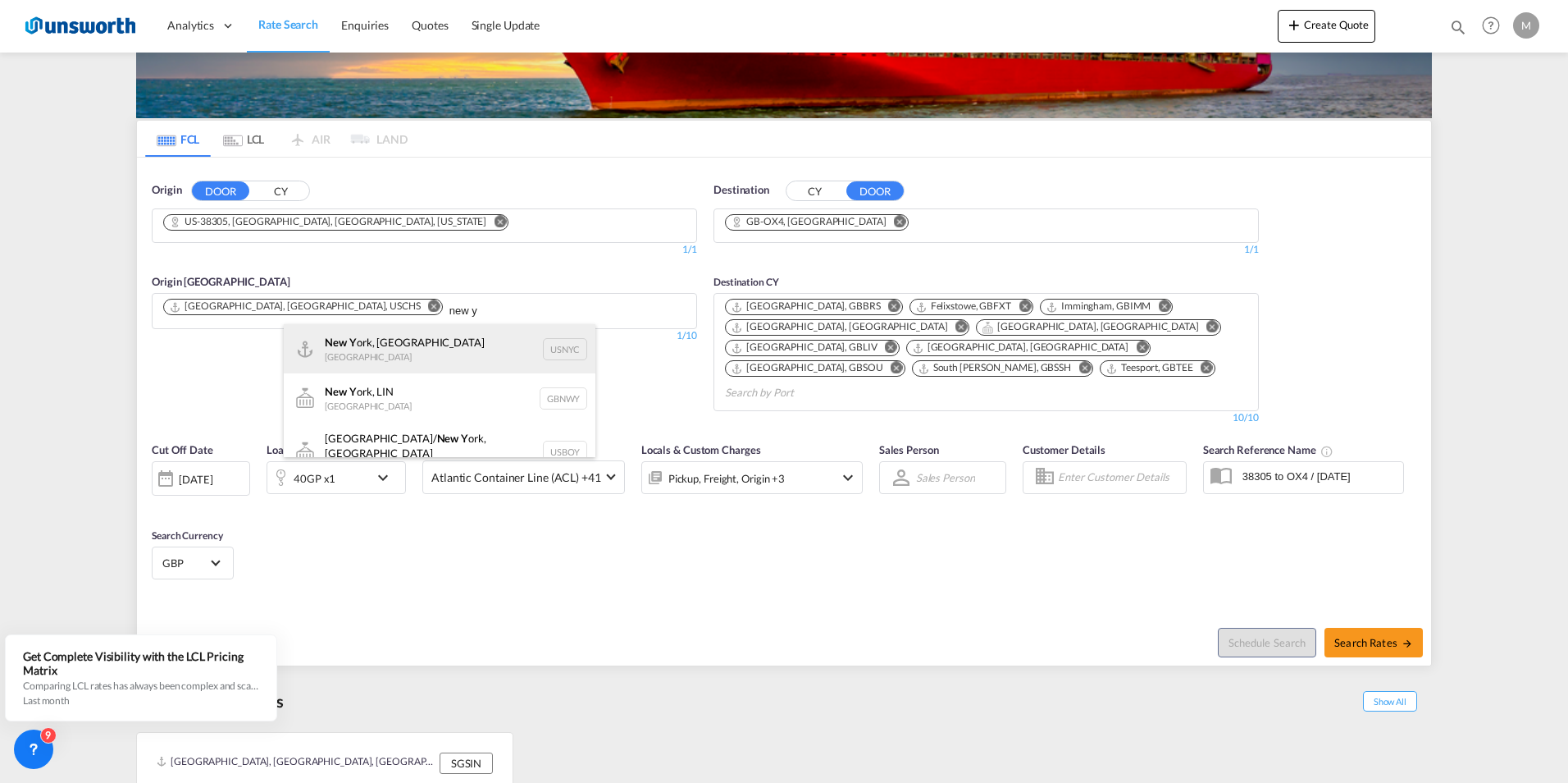
type input "new y"
click at [390, 341] on div "New Y ork, NY United States USNYC" at bounding box center [439, 348] width 312 height 50
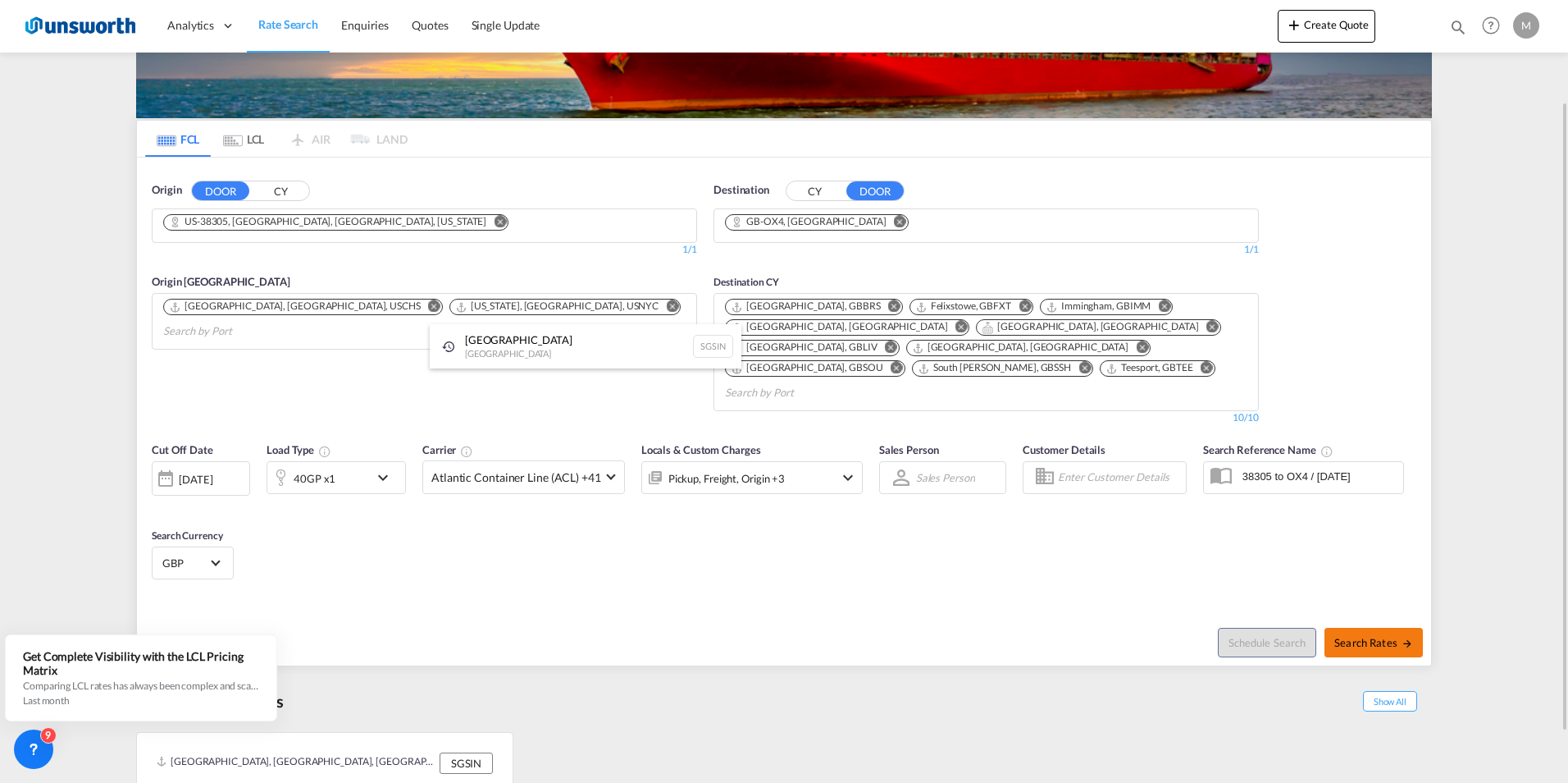
click at [1393, 617] on div at bounding box center [784, 392] width 1568 height 783
click at [1356, 636] on span "Search Rates" at bounding box center [1373, 643] width 79 height 13
